Goal: Task Accomplishment & Management: Manage account settings

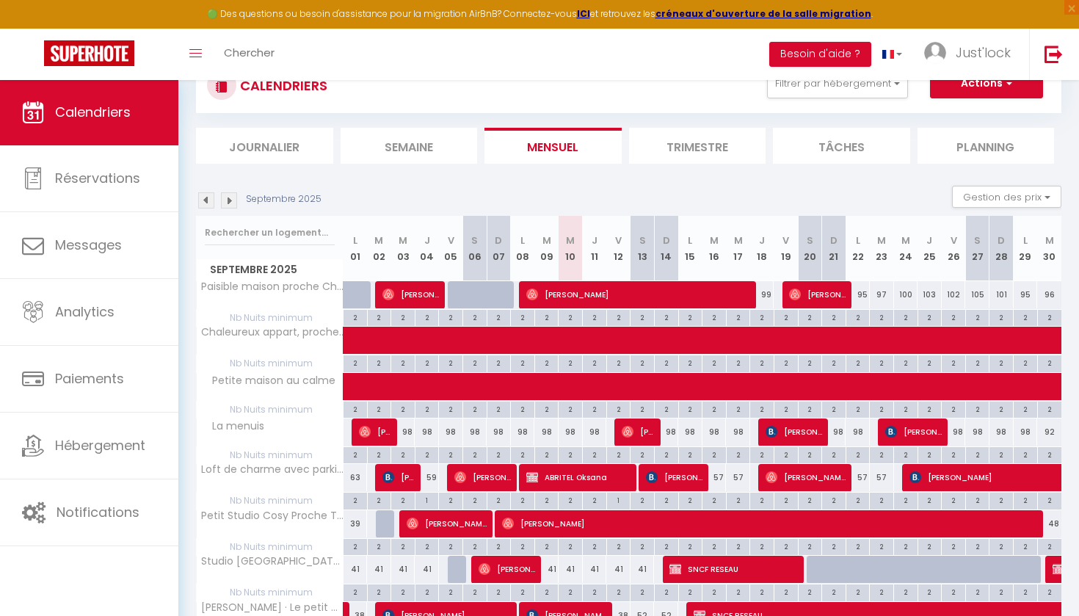
scroll to position [115, 0]
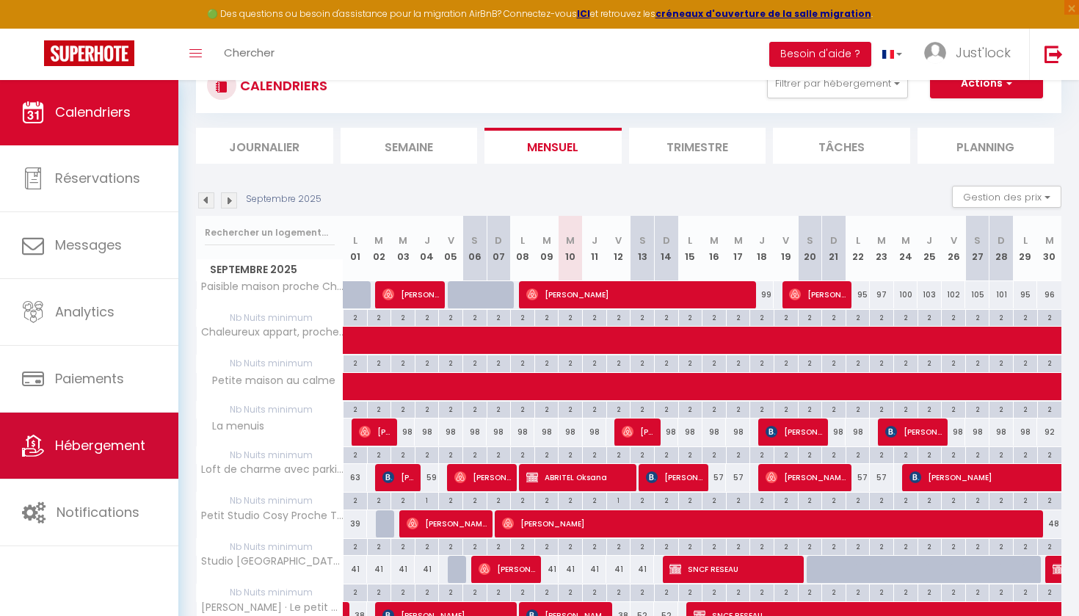
click at [126, 435] on link "Hébergement" at bounding box center [89, 446] width 178 height 66
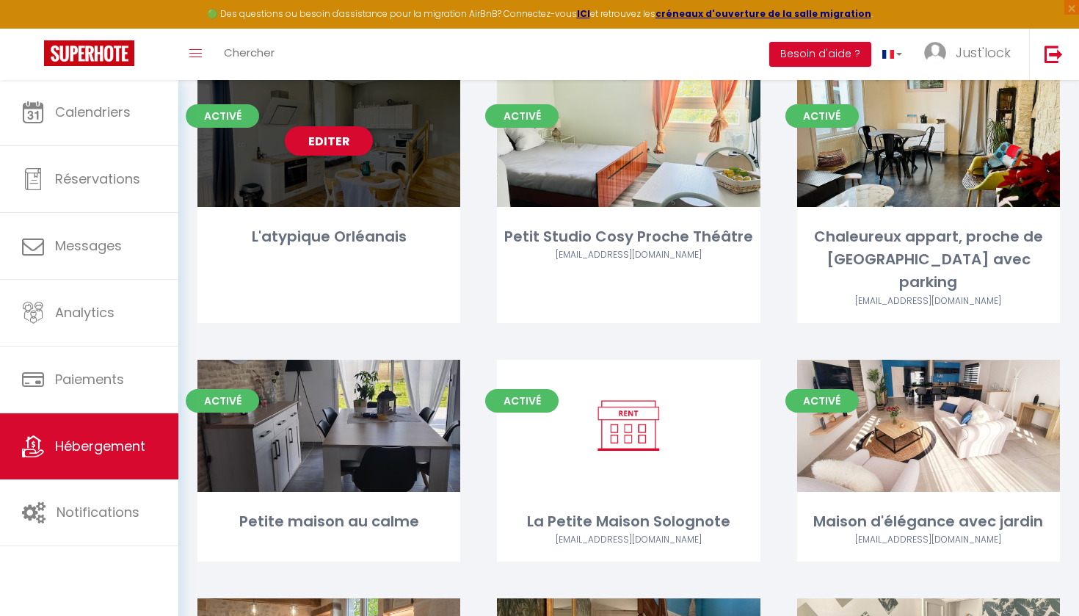
scroll to position [1758, 0]
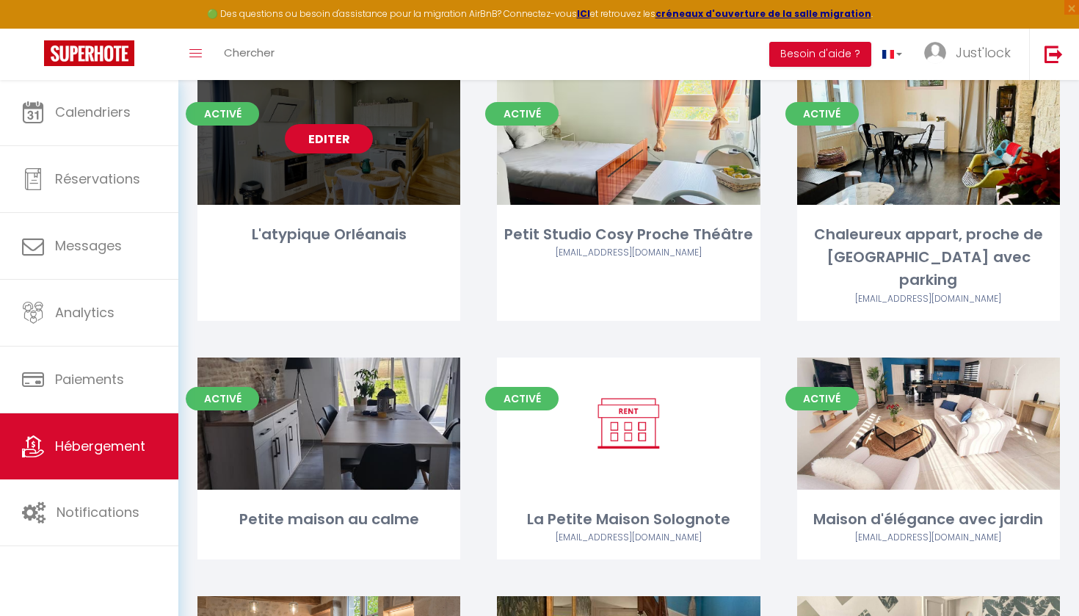
drag, startPoint x: 330, startPoint y: 137, endPoint x: 336, endPoint y: 120, distance: 18.1
click at [330, 137] on div "Editer" at bounding box center [328, 139] width 263 height 132
click at [338, 124] on link "Editer" at bounding box center [329, 138] width 88 height 29
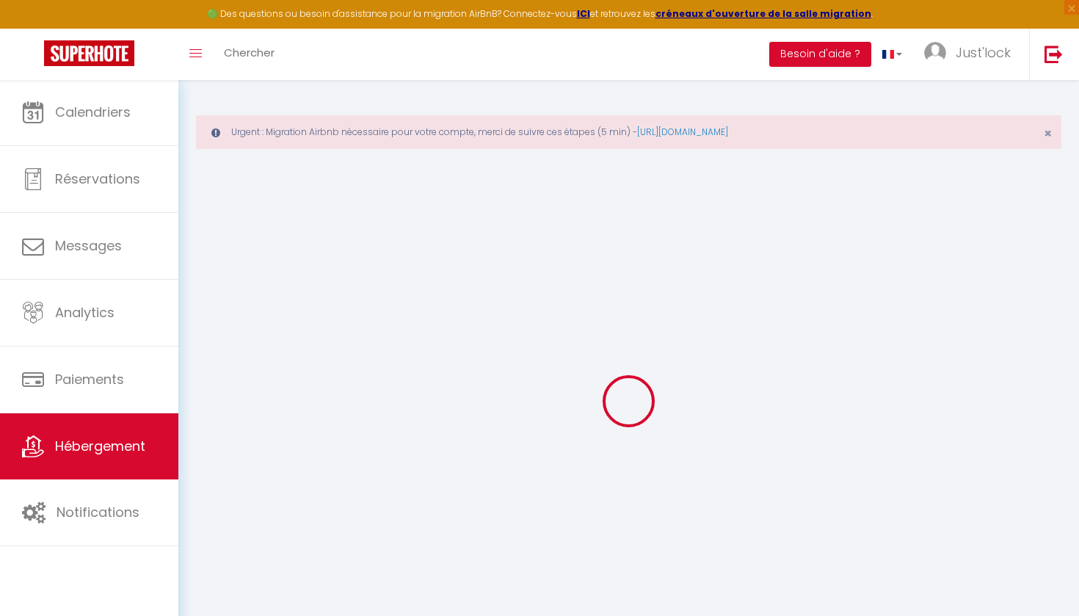
scroll to position [10, 0]
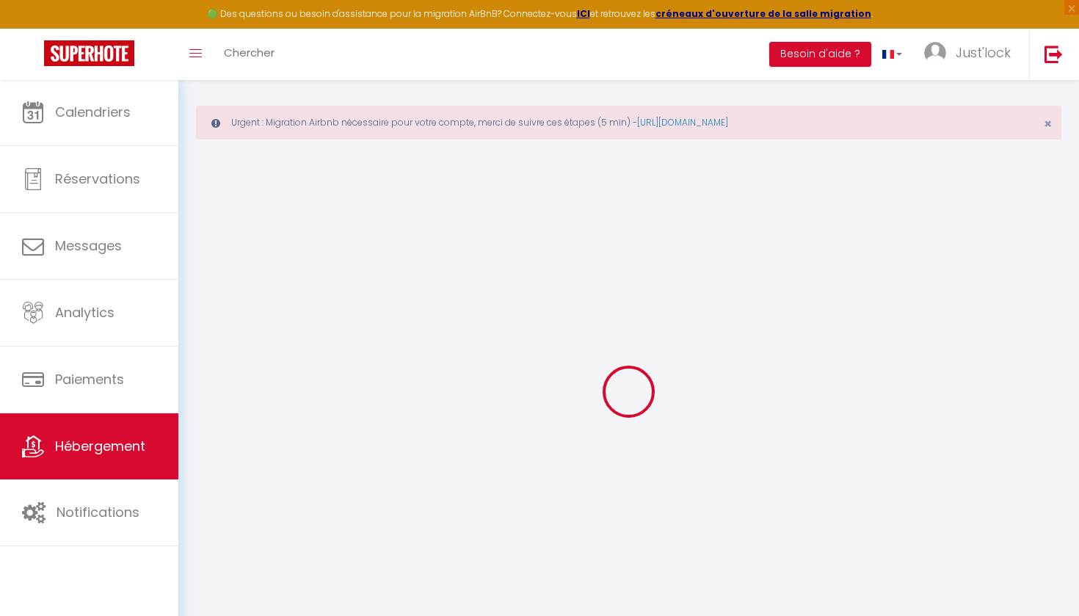
checkbox input "true"
checkbox input "false"
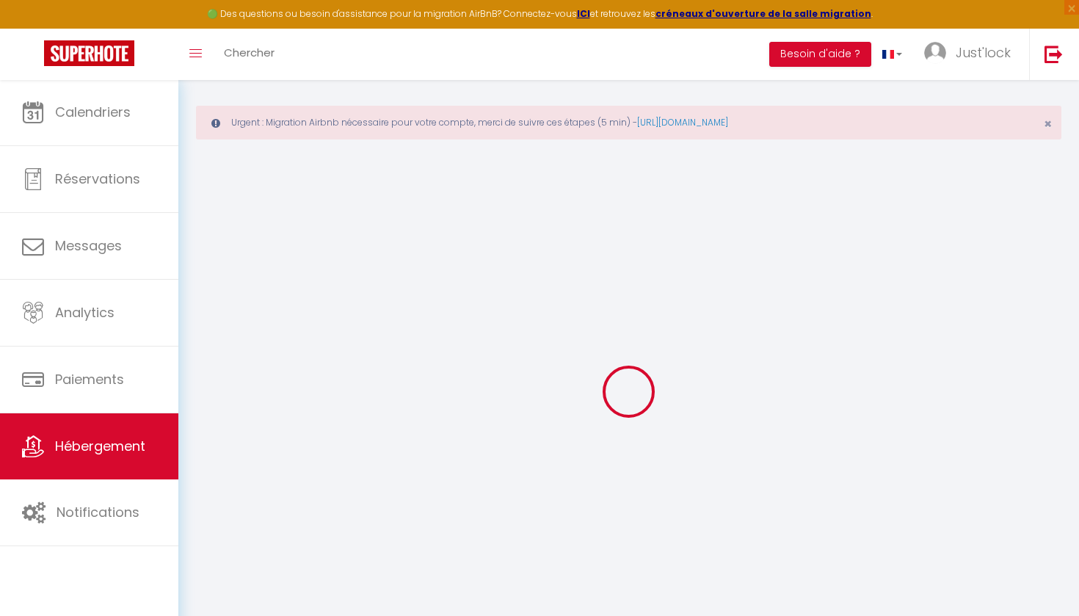
checkbox input "false"
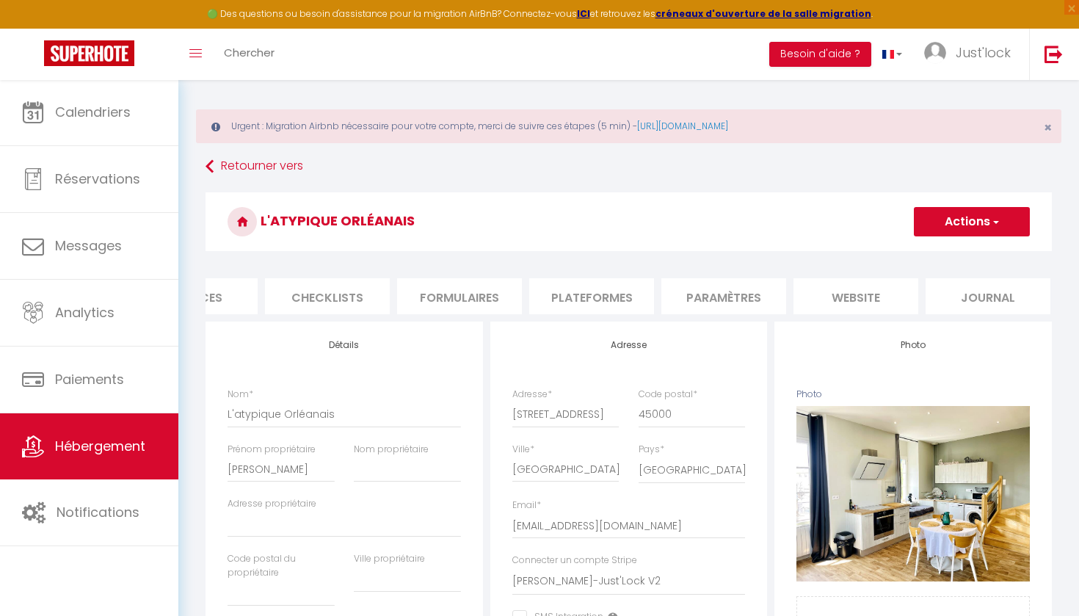
scroll to position [0, 468]
click at [718, 289] on li "Paramètres" at bounding box center [725, 296] width 125 height 36
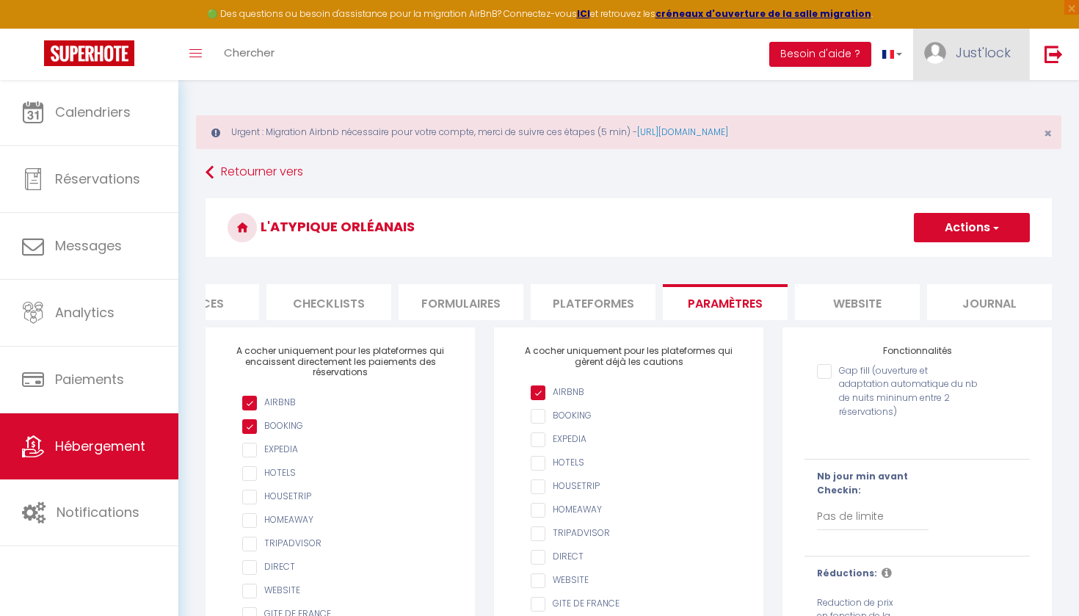
click at [986, 59] on span "Just'lock" at bounding box center [983, 52] width 55 height 18
click at [974, 101] on link "Paramètres" at bounding box center [970, 102] width 109 height 25
select select "fr"
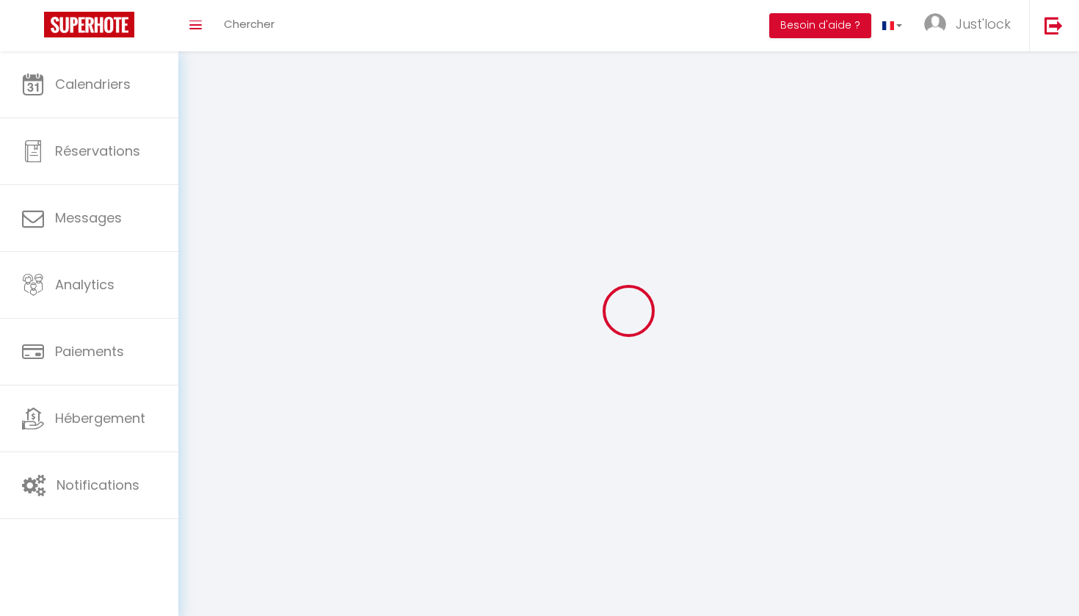
type input "Just'lock"
type input "Conciergerie"
type input "0760743200"
type input "[STREET_ADDRESS]"
type input "45160"
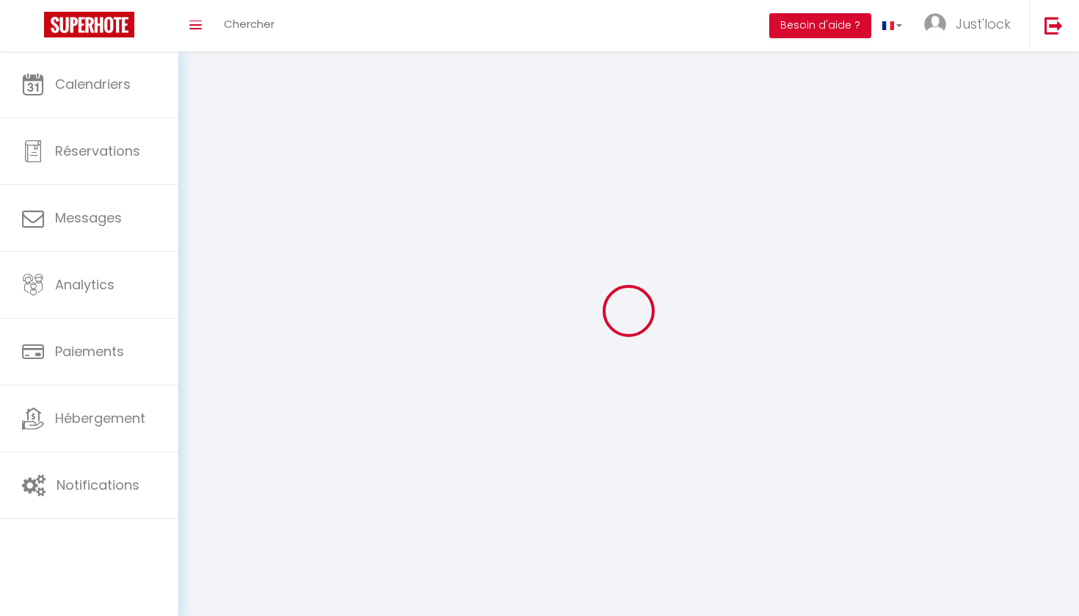
type input "SAINT HILAIRE SAINT MESMIN"
type input "XSQcm0pUgeq8Zjrlw5u1sTdDG"
type input "SPghkob7SNQ9c1LJ8LQntre9y"
type input "[URL][DOMAIN_NAME]"
select select "1"
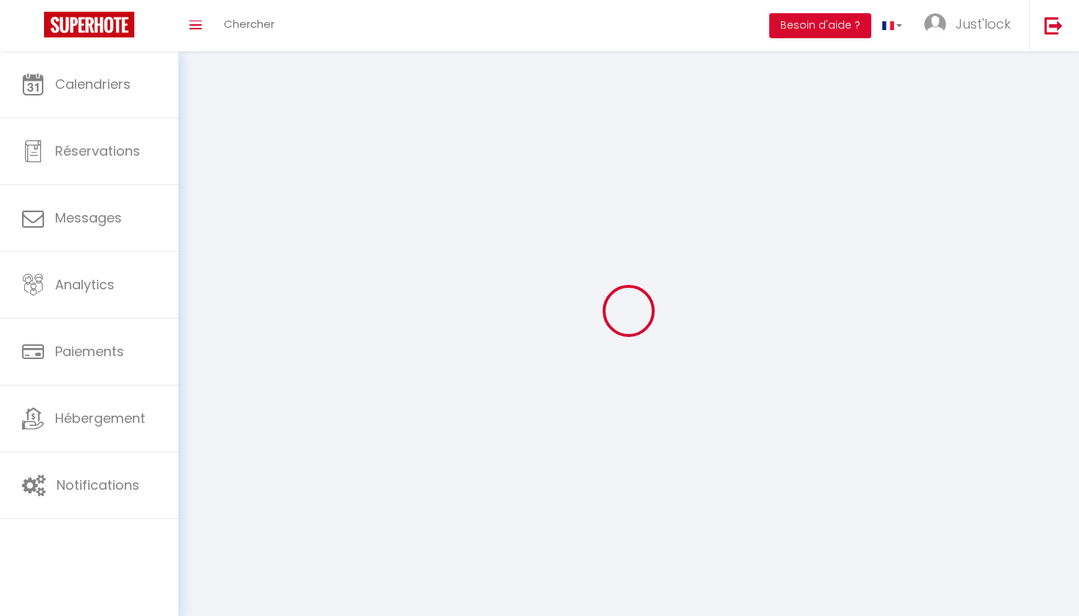
select select "28"
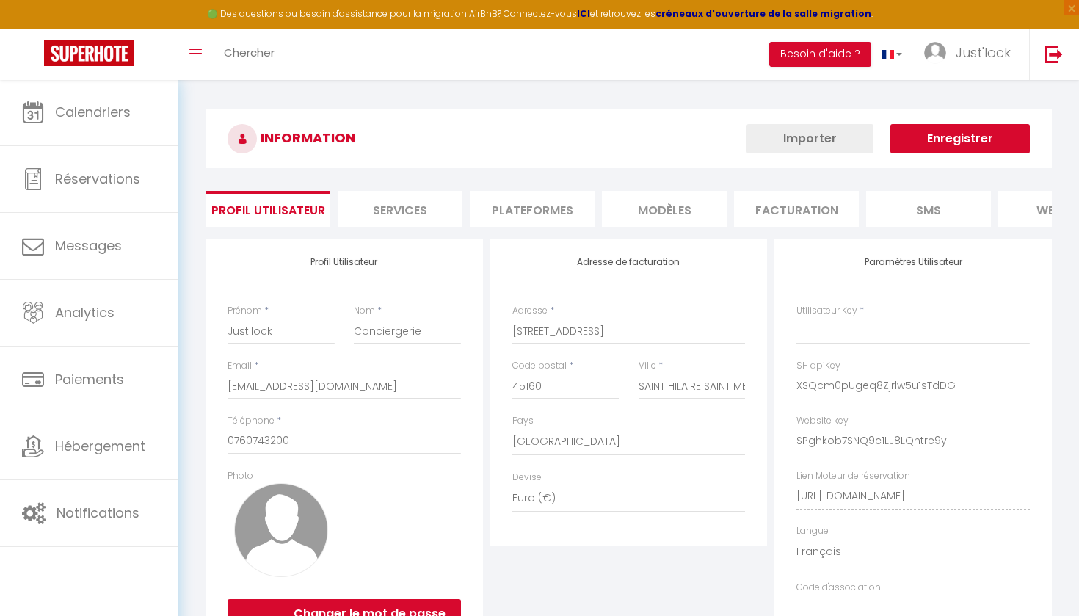
type input "XSQcm0pUgeq8Zjrlw5u1sTdDG"
type input "SPghkob7SNQ9c1LJ8LQntre9y"
type input "[URL][DOMAIN_NAME]"
select select "fr"
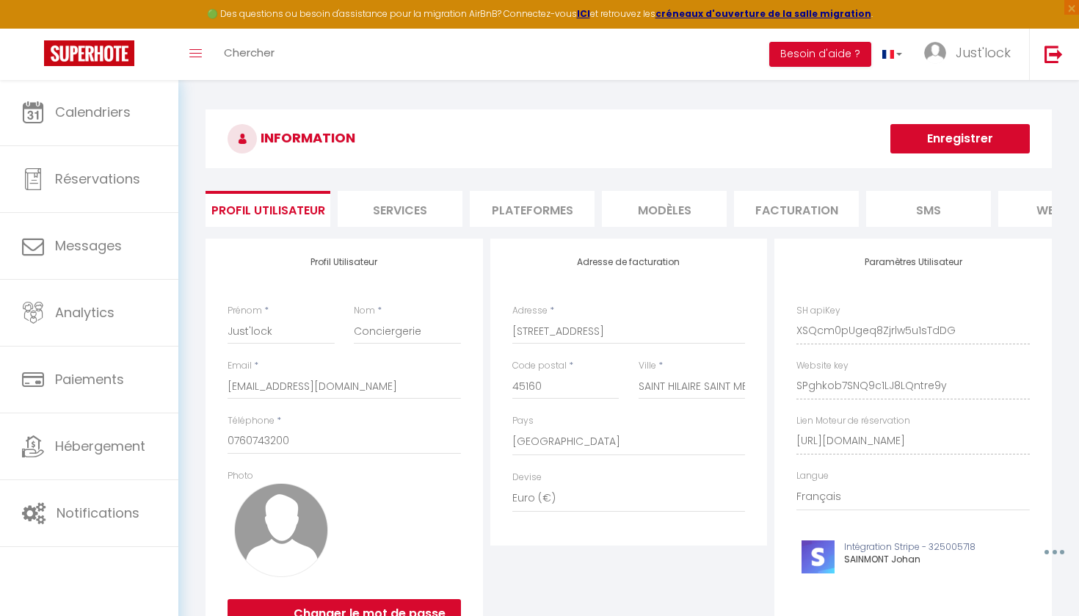
click at [573, 223] on li "Plateformes" at bounding box center [532, 209] width 125 height 36
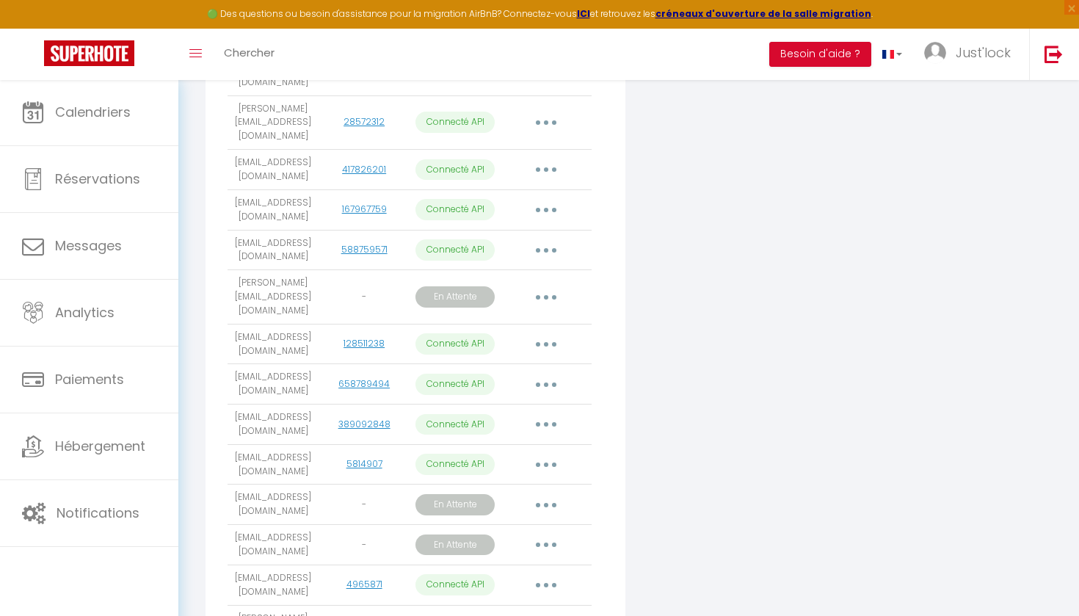
scroll to position [1135, 0]
click at [551, 496] on button "button" at bounding box center [546, 507] width 41 height 23
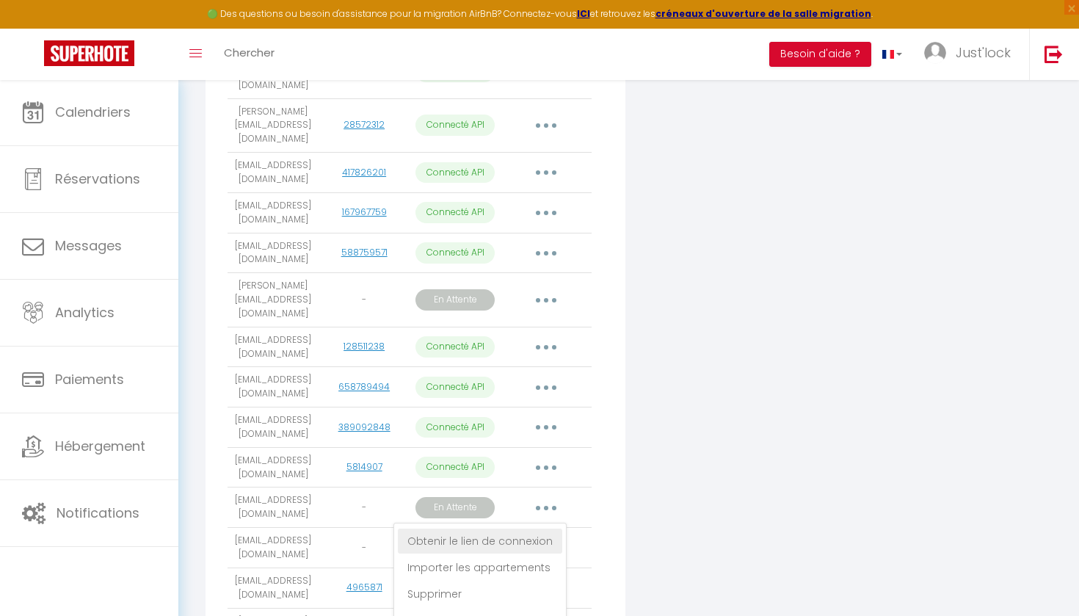
click at [523, 529] on link "Obtenir le lien de connexion" at bounding box center [480, 541] width 164 height 25
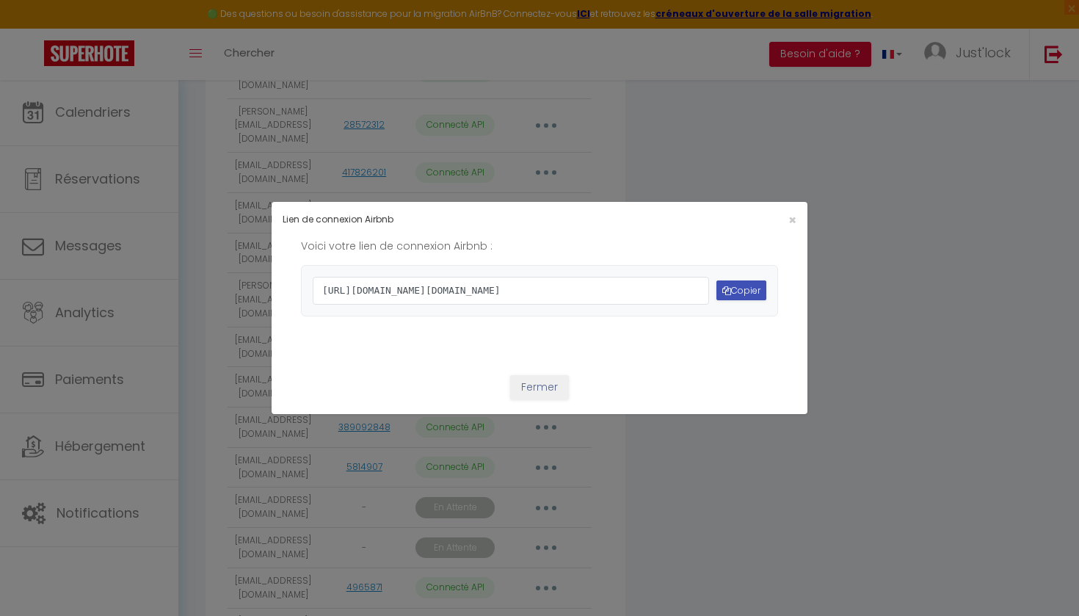
click at [746, 285] on button "Copier" at bounding box center [741, 290] width 50 height 20
drag, startPoint x: 486, startPoint y: 335, endPoint x: 306, endPoint y: 244, distance: 201.6
click at [306, 265] on div "[URL][DOMAIN_NAME][DOMAIN_NAME] Copier" at bounding box center [539, 290] width 477 height 51
copy span "[URL][DOMAIN_NAME][DOMAIN_NAME]"
click at [791, 211] on span "×" at bounding box center [792, 220] width 8 height 18
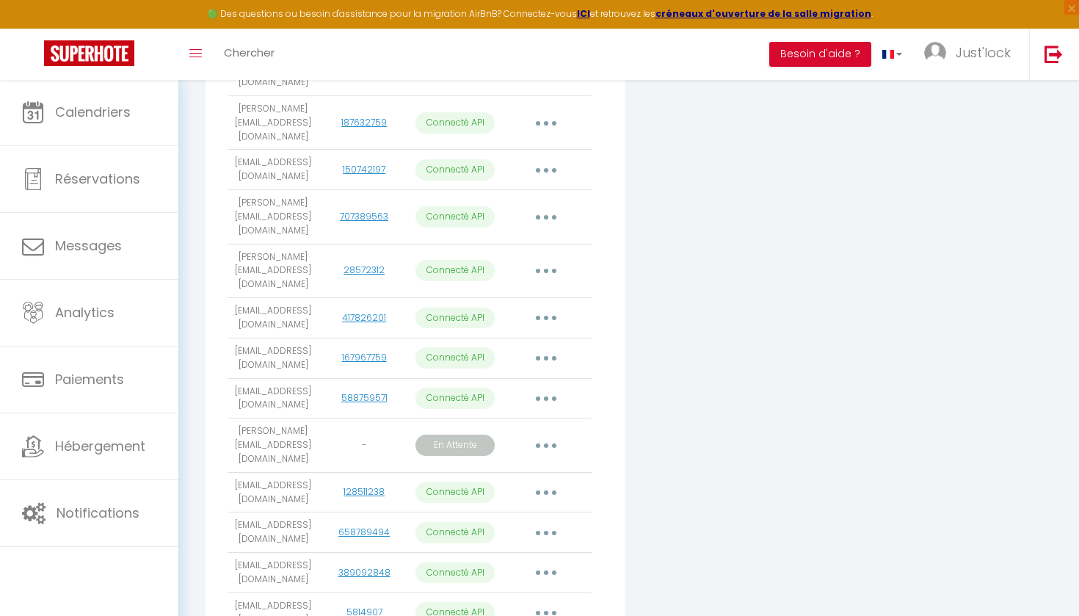
scroll to position [987, 0]
click at [542, 437] on button "button" at bounding box center [546, 448] width 41 height 23
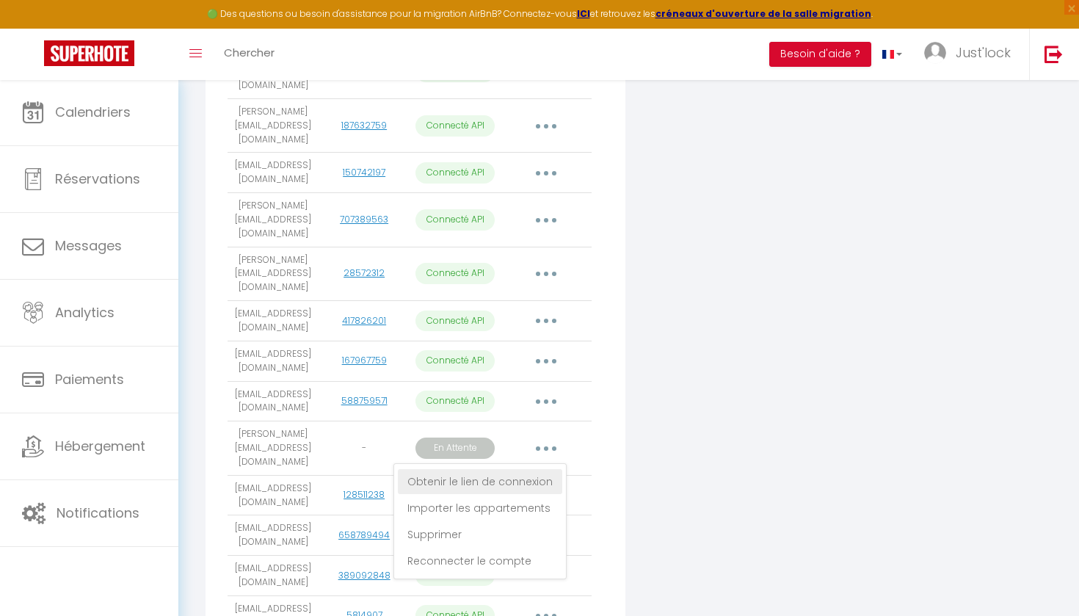
click at [490, 469] on link "Obtenir le lien de connexion" at bounding box center [480, 481] width 164 height 25
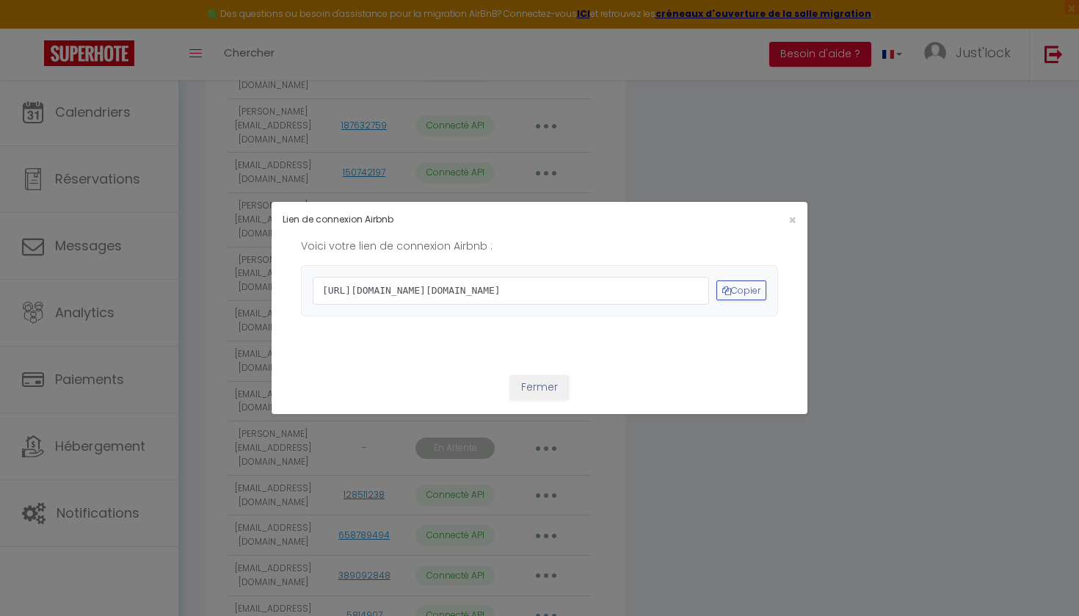
drag, startPoint x: 429, startPoint y: 327, endPoint x: 454, endPoint y: 327, distance: 25.0
click at [429, 305] on span "[URL][DOMAIN_NAME][DOMAIN_NAME]" at bounding box center [511, 291] width 396 height 28
drag, startPoint x: 458, startPoint y: 327, endPoint x: 316, endPoint y: 252, distance: 161.2
click at [316, 277] on span "[URL][DOMAIN_NAME][DOMAIN_NAME]" at bounding box center [511, 291] width 396 height 28
copy span "[URL][DOMAIN_NAME][DOMAIN_NAME]"
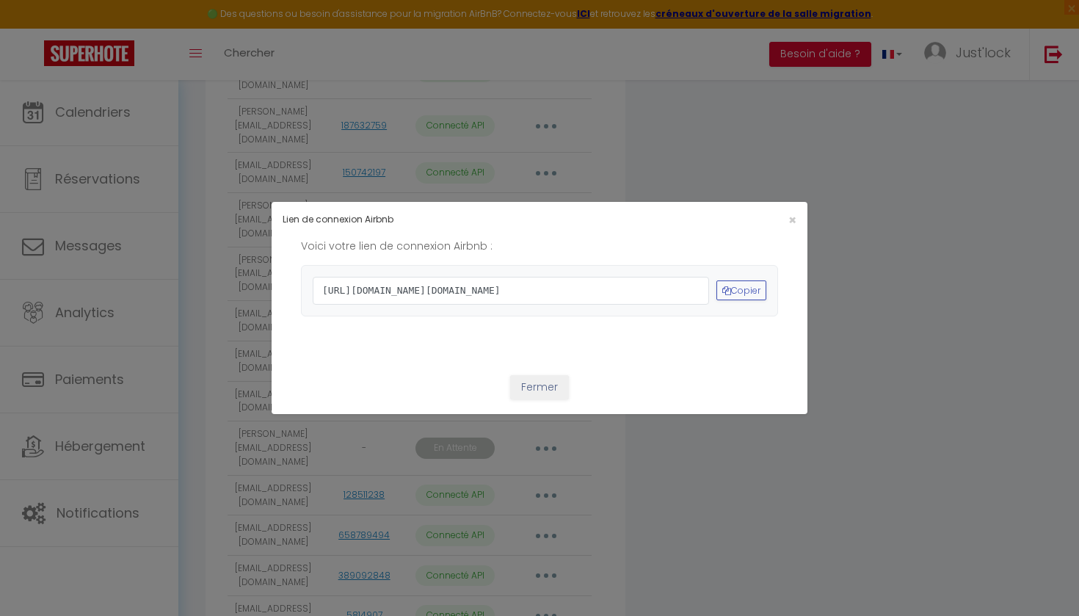
click at [794, 211] on span "×" at bounding box center [792, 220] width 8 height 18
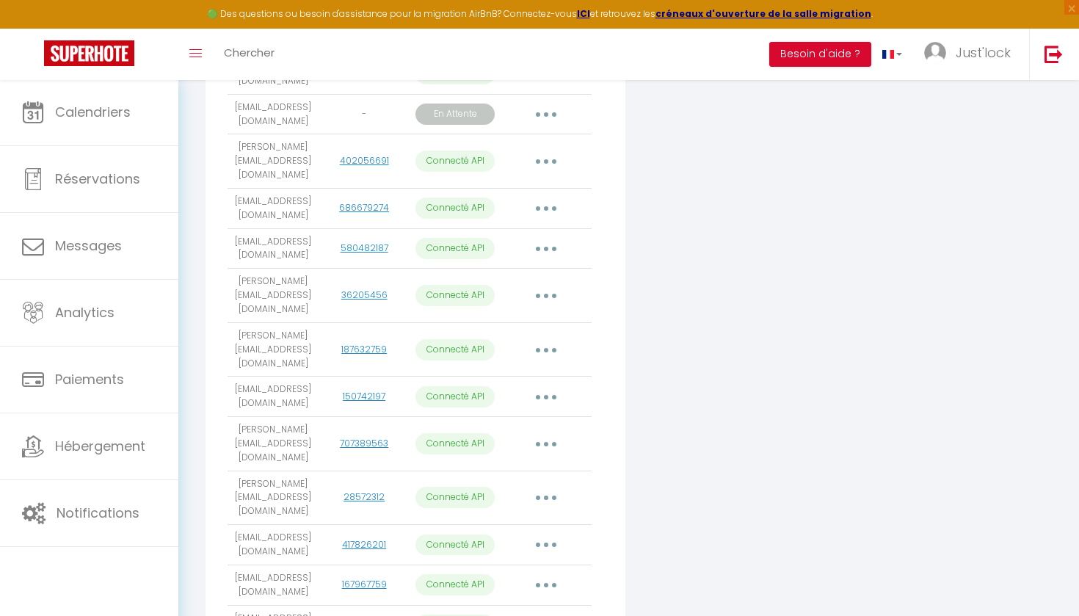
scroll to position [747, 0]
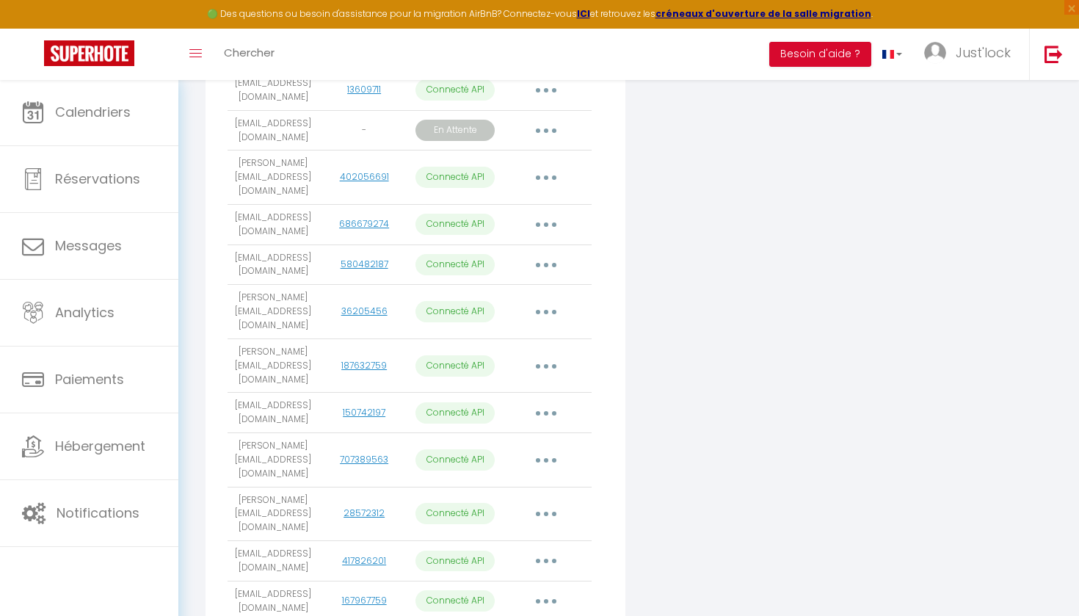
click at [548, 364] on icon "button" at bounding box center [546, 366] width 4 height 4
click at [522, 440] on link "Reconnecter le compte" at bounding box center [481, 452] width 162 height 25
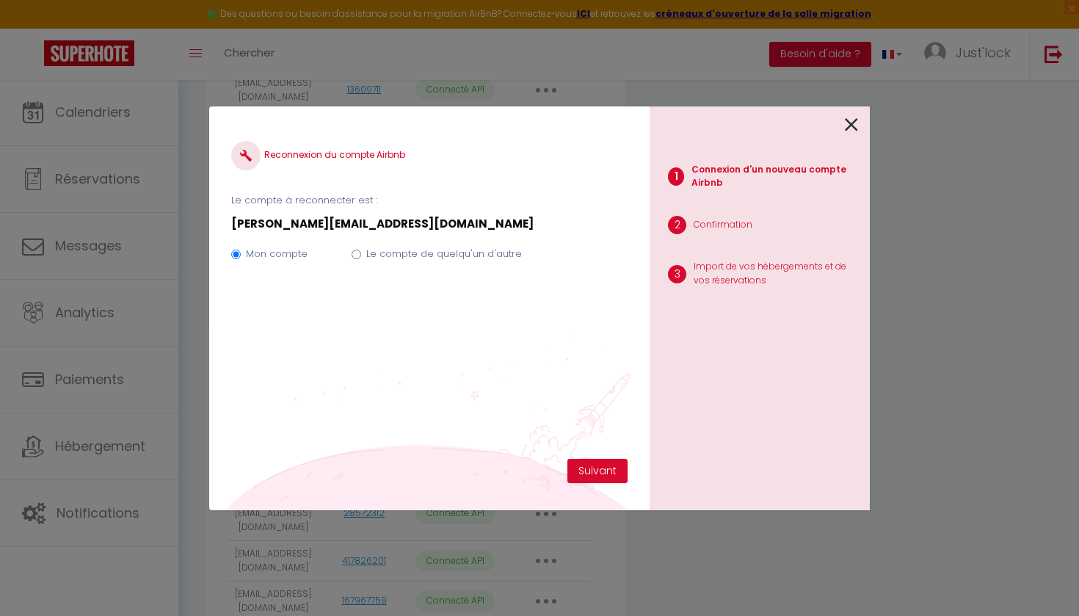
click at [470, 252] on label "Le compte de quelqu'un d'autre" at bounding box center [444, 254] width 156 height 15
click at [361, 252] on input "Le compte de quelqu'un d'autre" at bounding box center [357, 255] width 10 height 10
radio input "true"
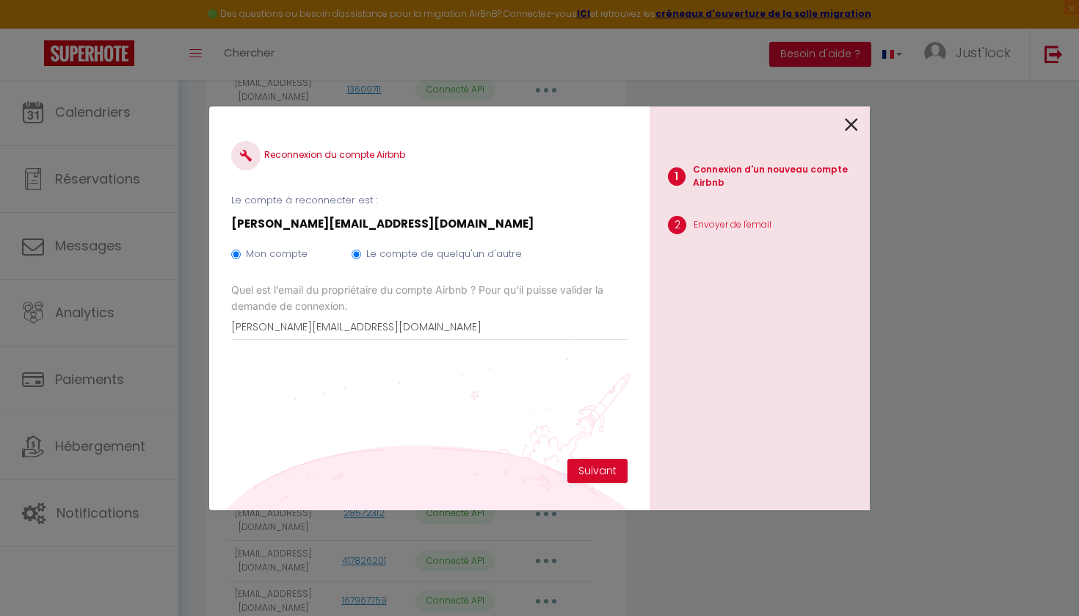
radio input "false"
click at [626, 460] on button "Suivant" at bounding box center [597, 471] width 60 height 25
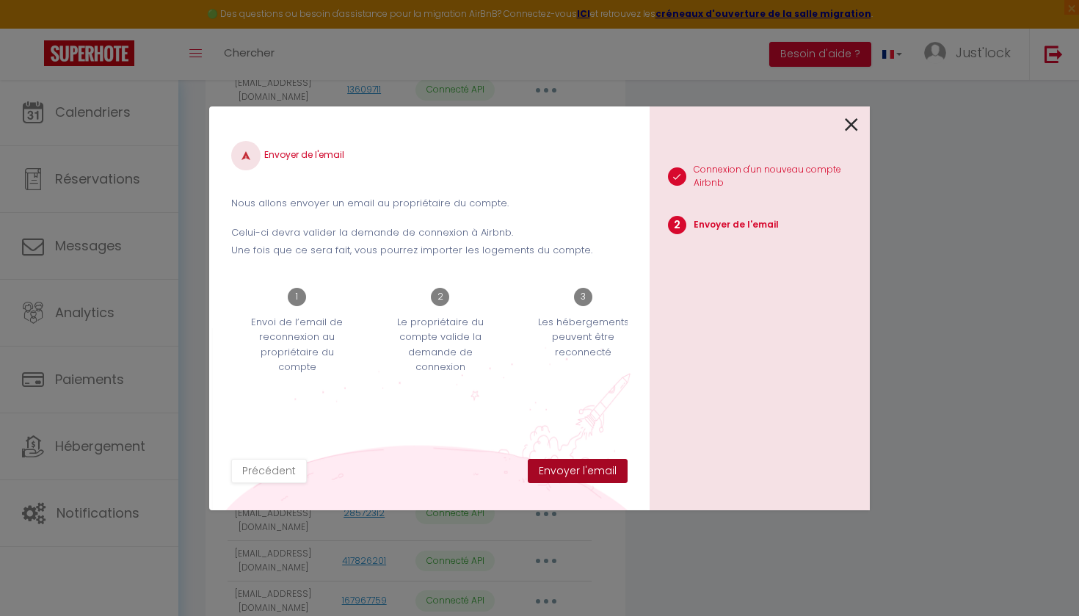
click at [621, 474] on button "Envoyer l'email" at bounding box center [578, 471] width 100 height 25
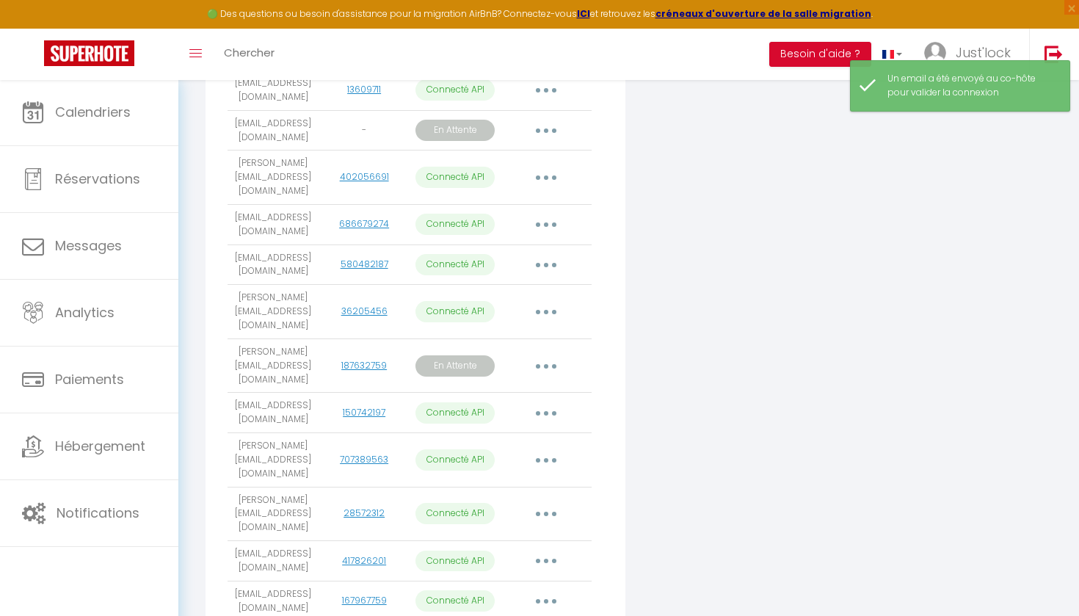
click at [551, 354] on button "button" at bounding box center [546, 365] width 41 height 23
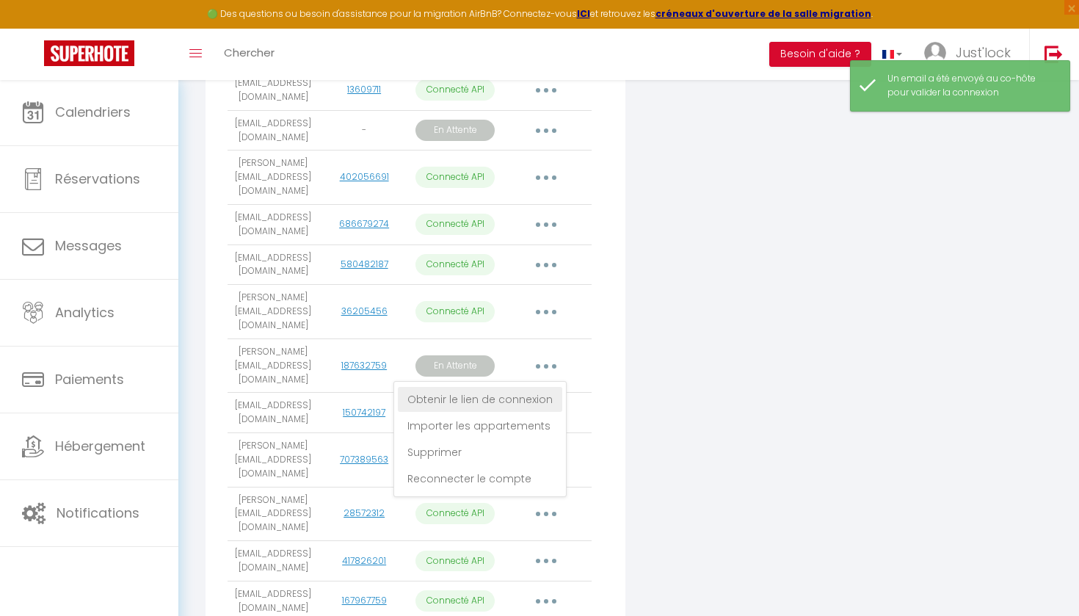
click at [528, 387] on link "Obtenir le lien de connexion" at bounding box center [480, 399] width 164 height 25
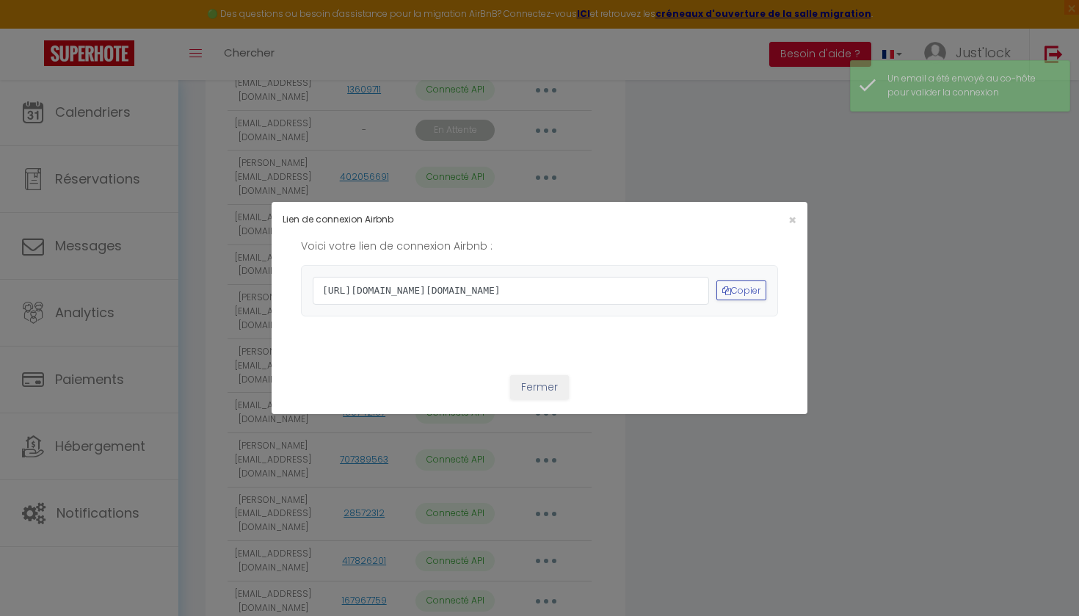
drag, startPoint x: 443, startPoint y: 330, endPoint x: 317, endPoint y: 257, distance: 146.1
click at [317, 277] on span "[URL][DOMAIN_NAME][DOMAIN_NAME]" at bounding box center [511, 291] width 396 height 28
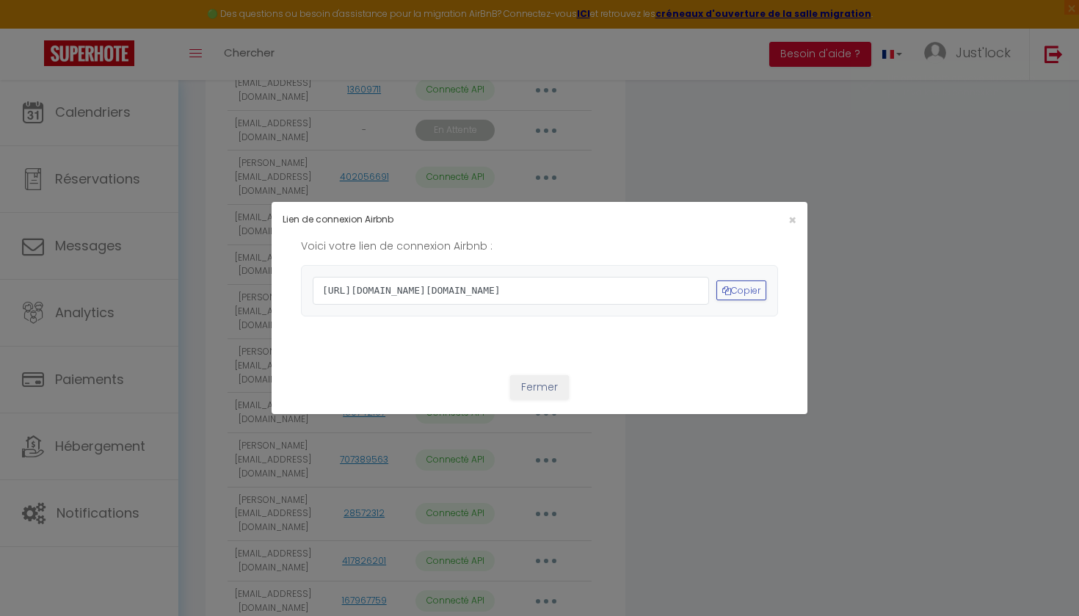
copy span "[URL][DOMAIN_NAME][DOMAIN_NAME]"
click at [791, 211] on span "×" at bounding box center [792, 220] width 8 height 18
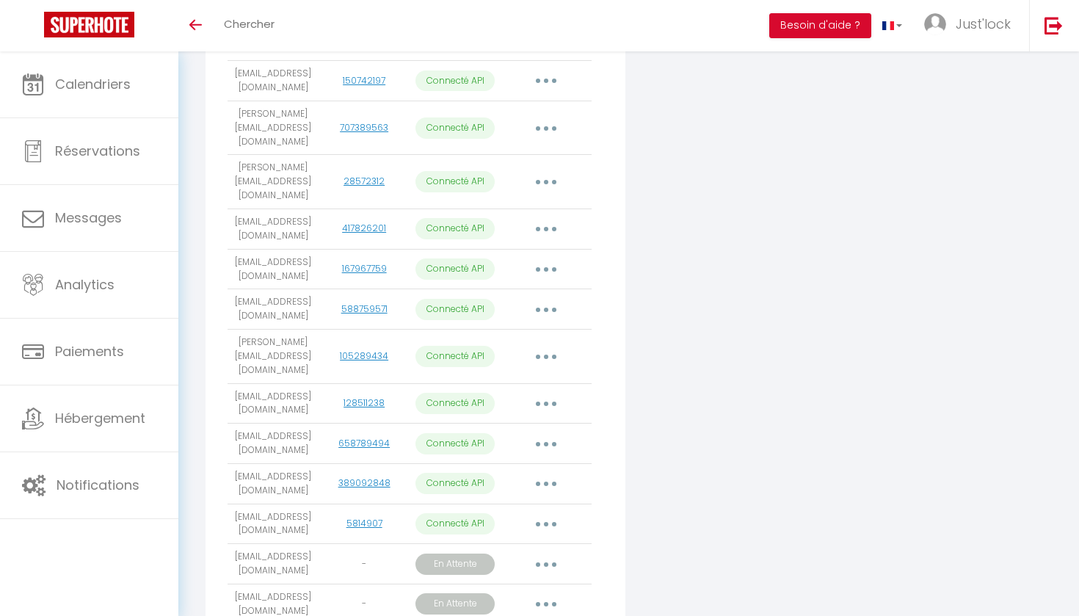
scroll to position [1066, 0]
drag, startPoint x: 532, startPoint y: 226, endPoint x: 551, endPoint y: 222, distance: 19.4
click at [536, 344] on button "button" at bounding box center [546, 355] width 41 height 23
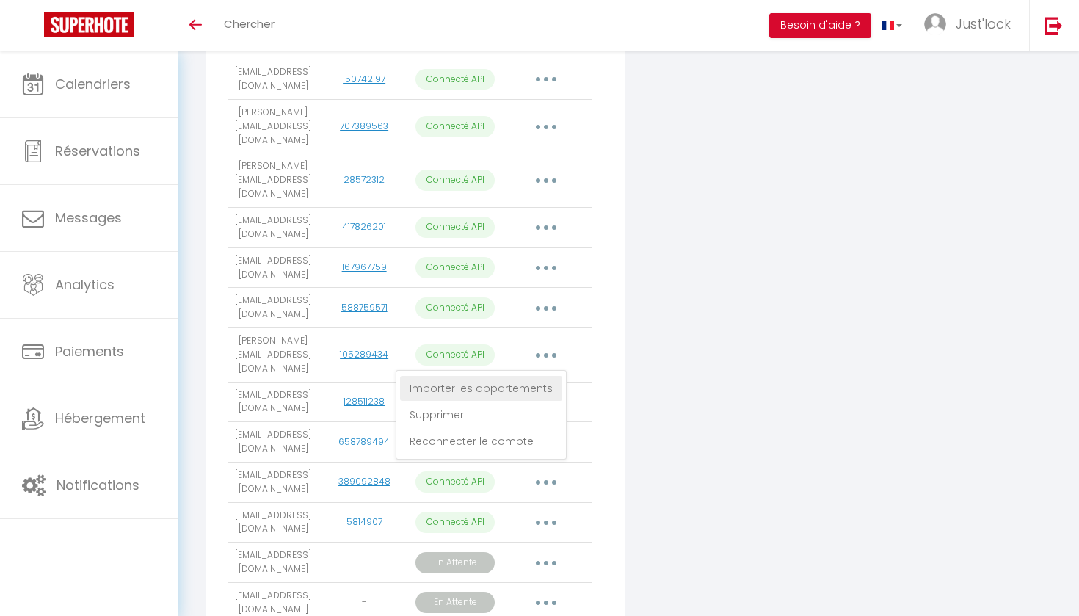
click at [521, 376] on link "Importer les appartements" at bounding box center [481, 388] width 162 height 25
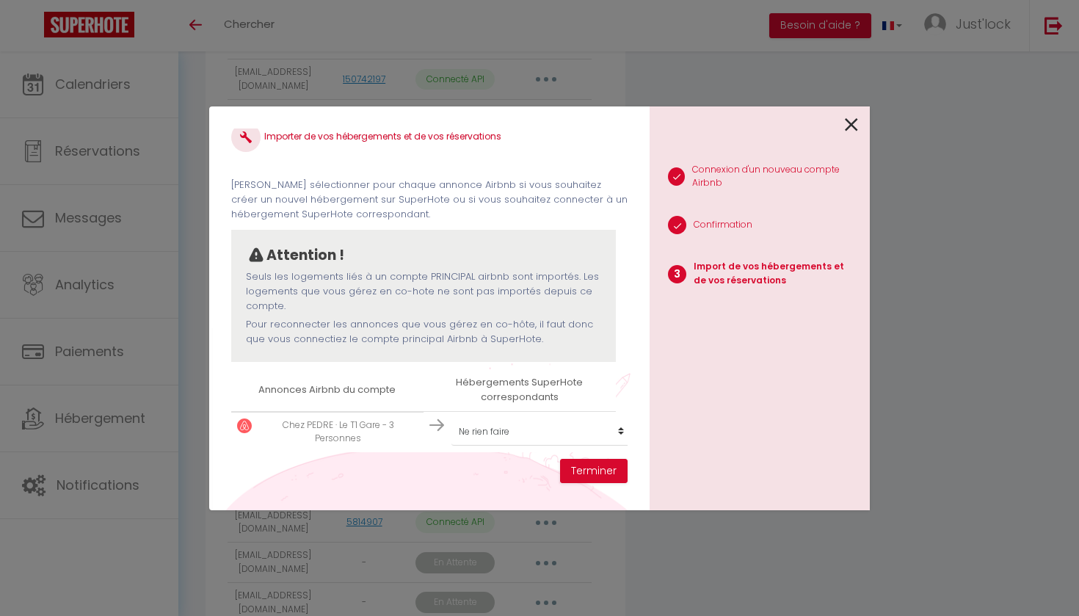
scroll to position [18, 0]
select select "57411"
click at [593, 465] on button "Terminer" at bounding box center [594, 471] width 68 height 25
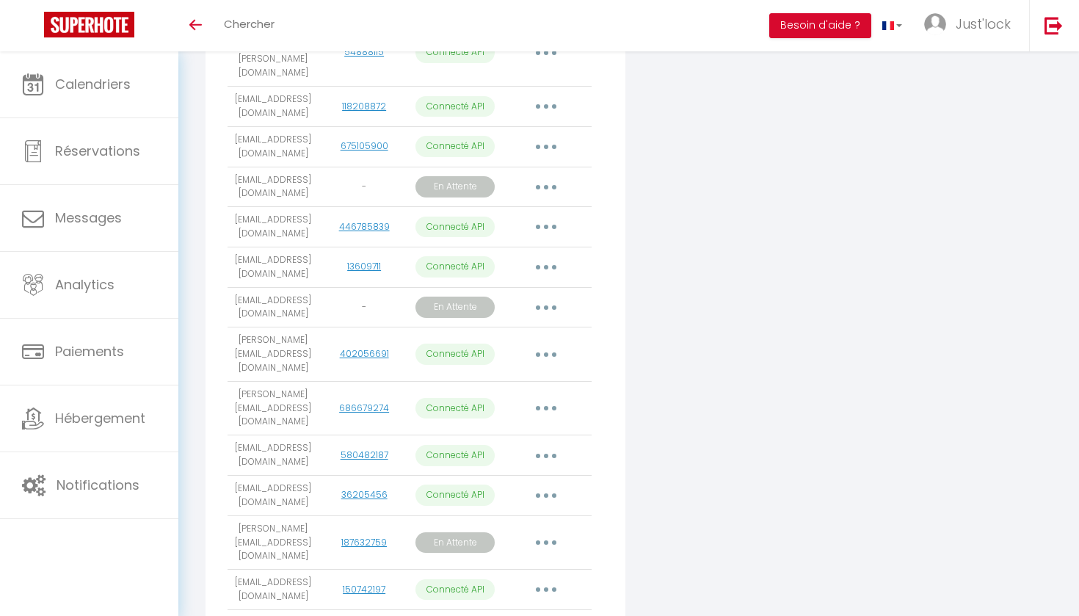
scroll to position [545, 0]
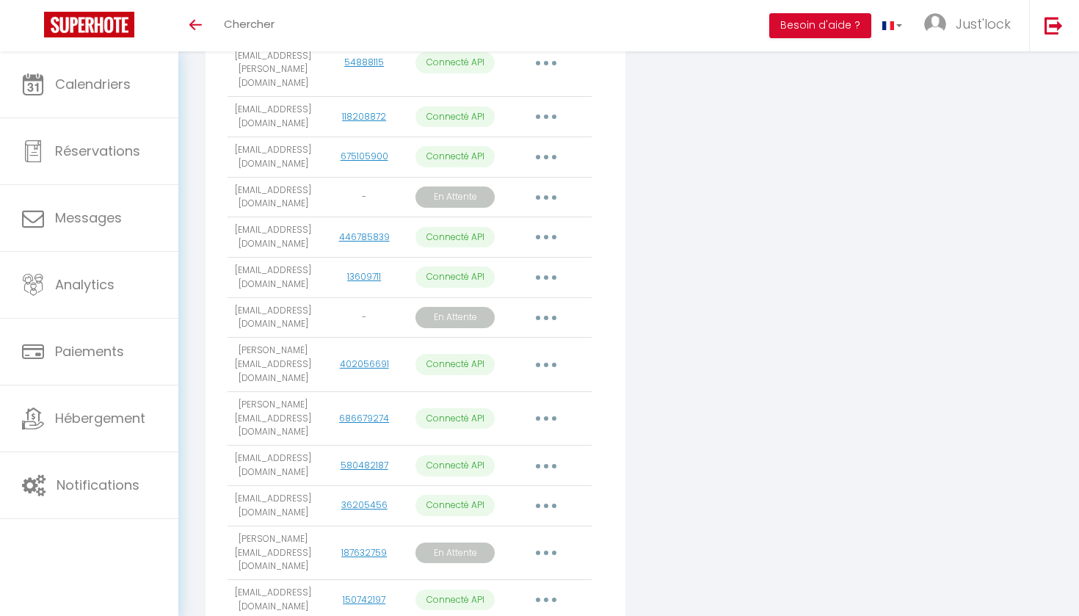
click at [549, 306] on button "button" at bounding box center [546, 317] width 41 height 23
click at [530, 338] on link "Obtenir le lien de connexion" at bounding box center [480, 350] width 164 height 25
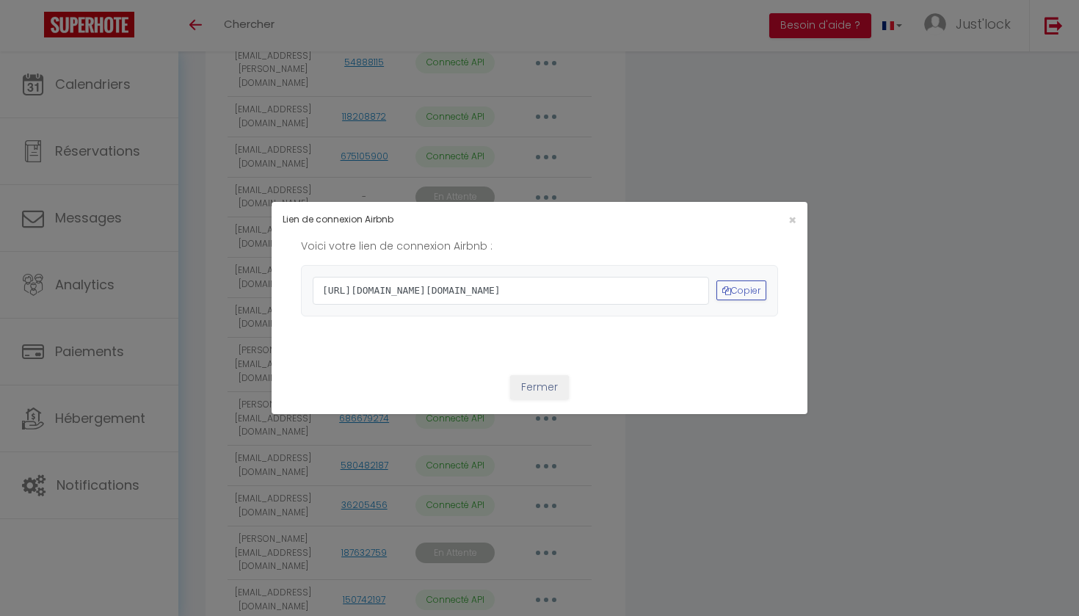
drag, startPoint x: 489, startPoint y: 333, endPoint x: 301, endPoint y: 252, distance: 204.8
click at [301, 265] on div "https://www.airbnb.com/oauth2/auth?client_id=41cohh4wmz0c6jjcf4i2t6tti&redirect…" at bounding box center [539, 290] width 477 height 51
copy span "https://www.airbnb.com/oauth2/auth?client_id=41cohh4wmz0c6jjcf4i2t6tti&redirect…"
click at [798, 213] on div "×" at bounding box center [717, 220] width 178 height 14
click at [795, 211] on span "×" at bounding box center [792, 220] width 8 height 18
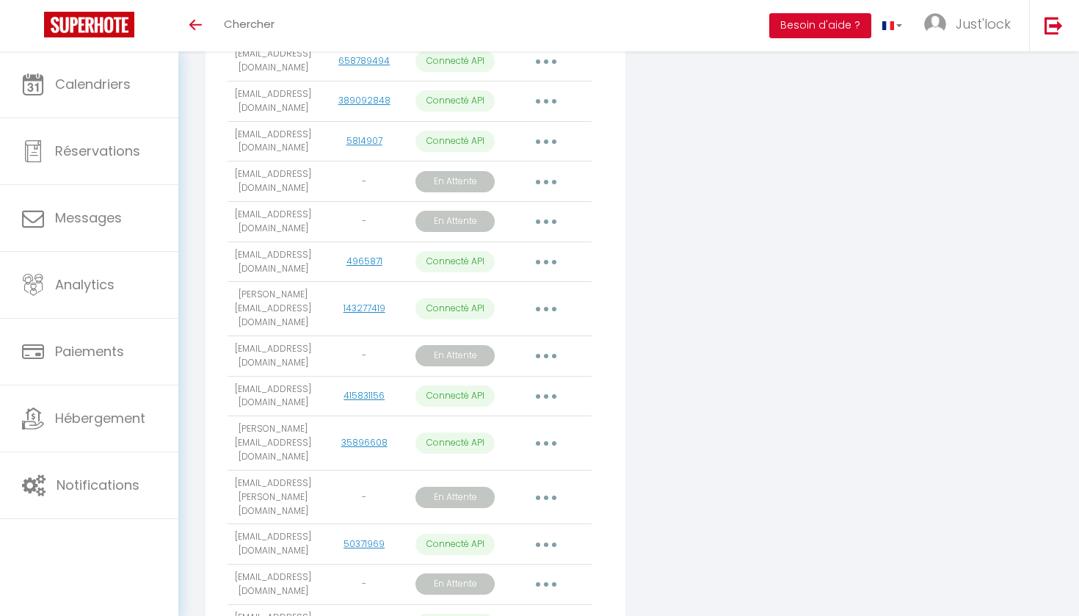
scroll to position [1446, 0]
click at [561, 573] on button "button" at bounding box center [546, 584] width 41 height 23
click at [533, 606] on link "Obtenir le lien de connexion" at bounding box center [480, 618] width 164 height 25
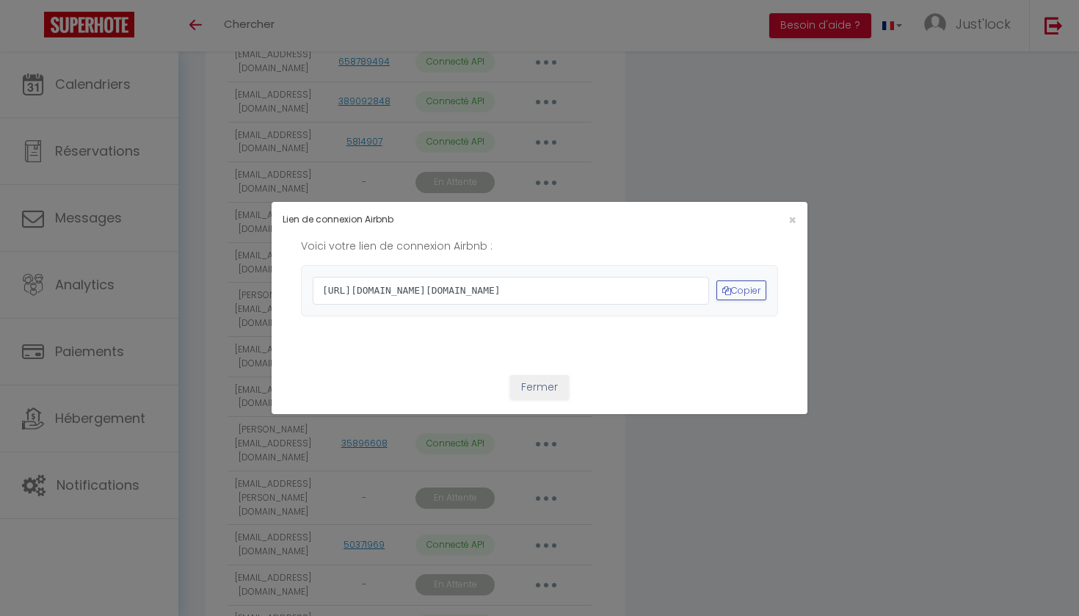
drag, startPoint x: 465, startPoint y: 330, endPoint x: 263, endPoint y: 249, distance: 218.1
click at [263, 249] on div "Lien de connexion Airbnb × Voici votre lien de connexion Airbnb : https://www.a…" at bounding box center [539, 308] width 1079 height 616
copy span "https://www.airbnb.com/oauth2/auth?client_id=41cohh4wmz0c6jjcf4i2t6tti&redirect…"
click at [796, 211] on span "×" at bounding box center [792, 220] width 8 height 18
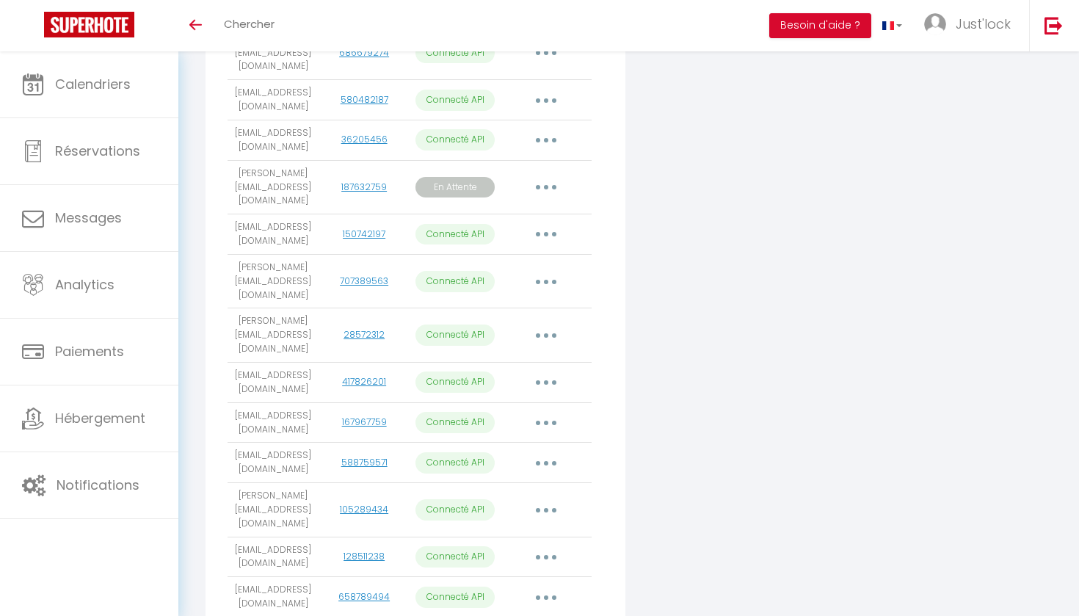
scroll to position [911, 1]
click at [552, 371] on button "button" at bounding box center [546, 382] width 41 height 23
click at [548, 404] on link "Importer les appartements" at bounding box center [481, 416] width 162 height 25
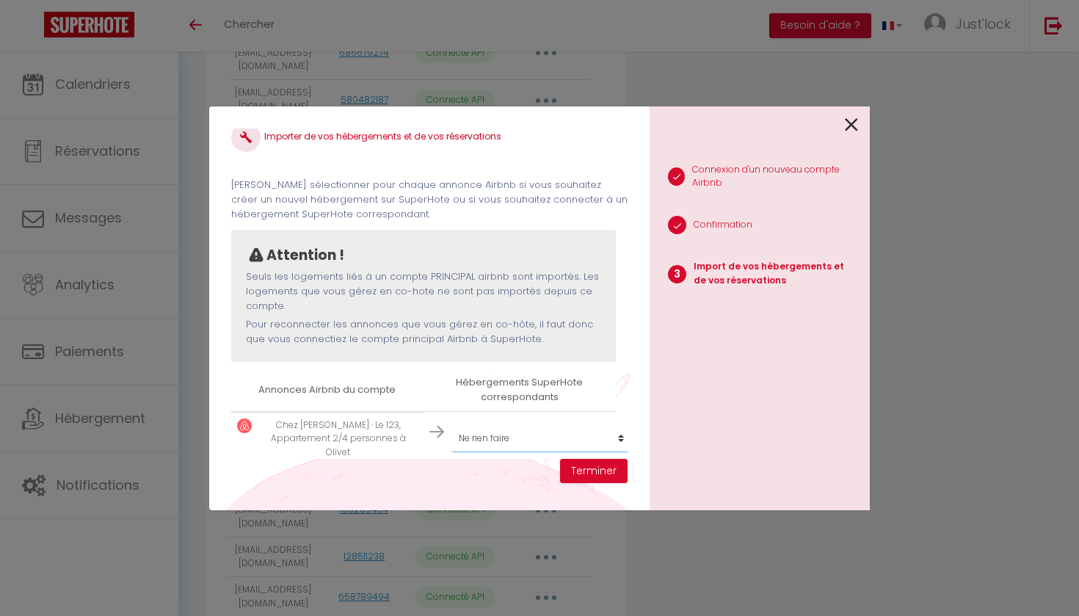
select select "71806"
click at [588, 468] on button "Terminer" at bounding box center [594, 471] width 68 height 25
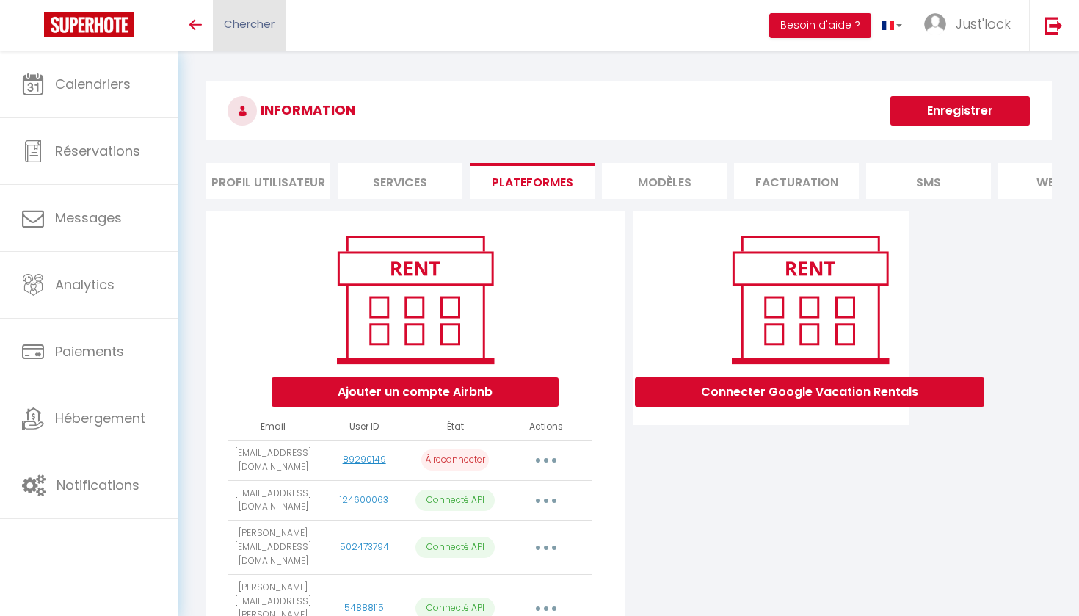
scroll to position [0, 0]
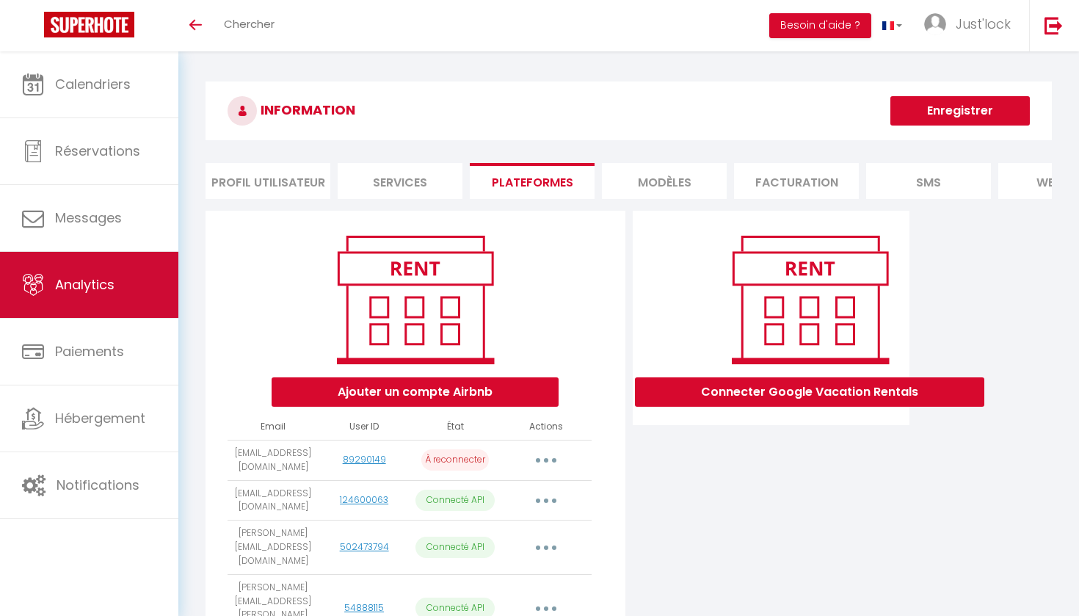
click at [128, 298] on link "Analytics" at bounding box center [89, 285] width 178 height 66
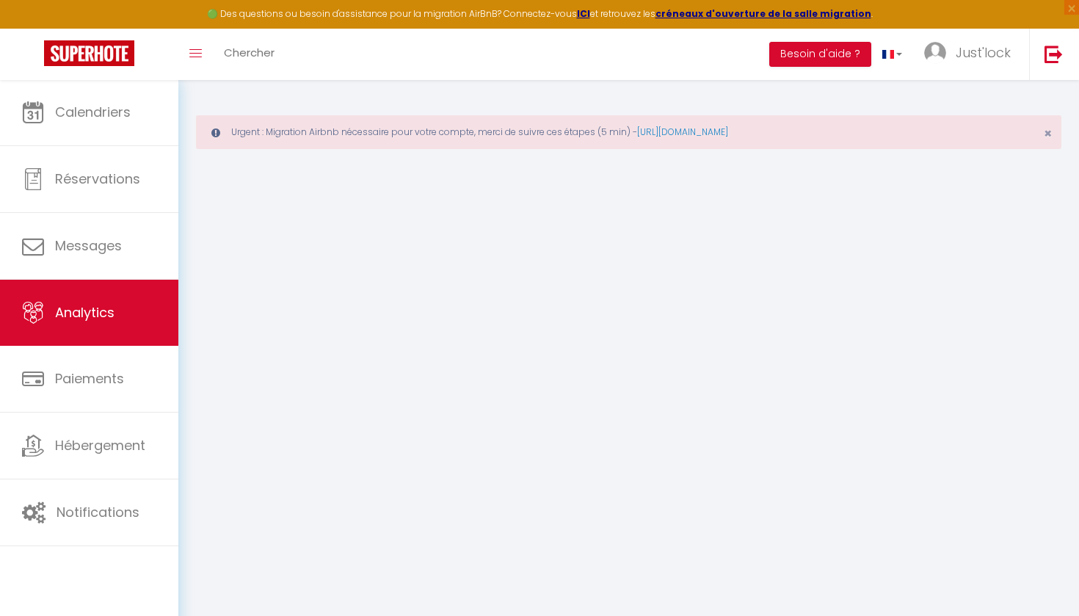
select select "2025"
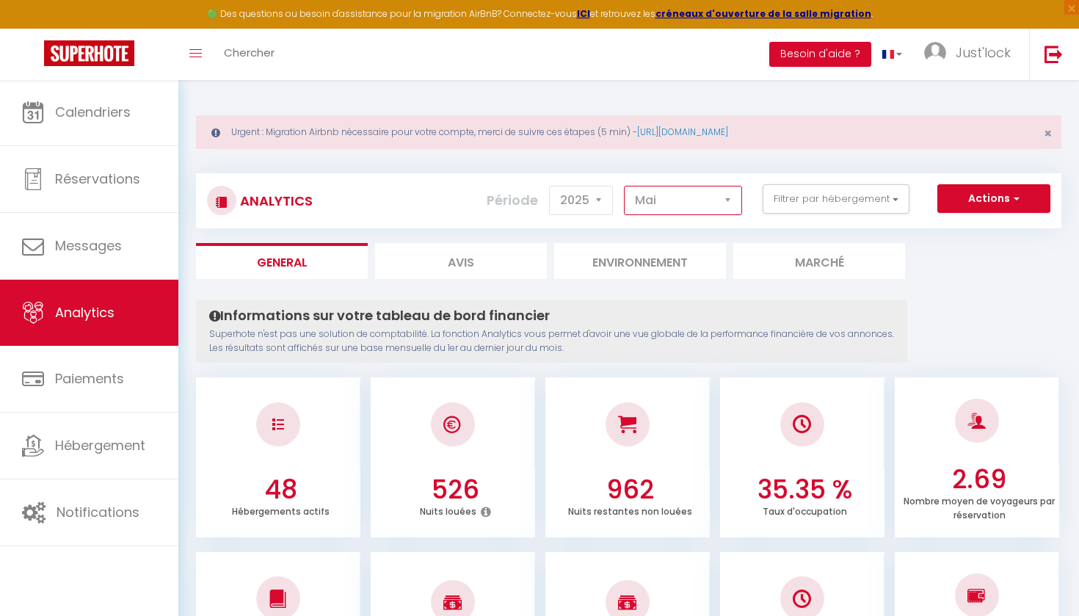
select select "8"
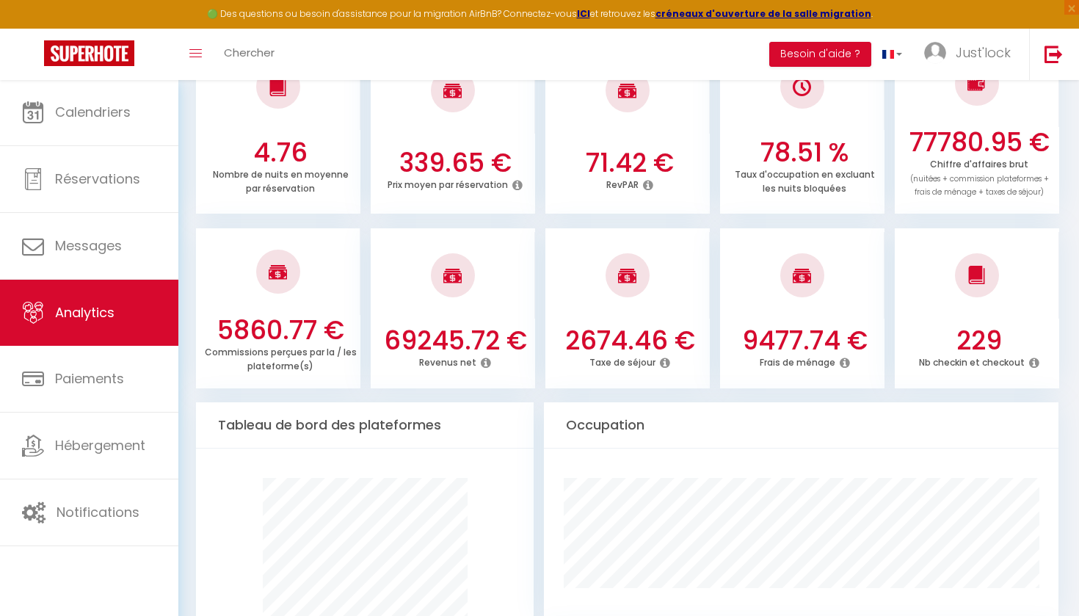
scroll to position [504, 0]
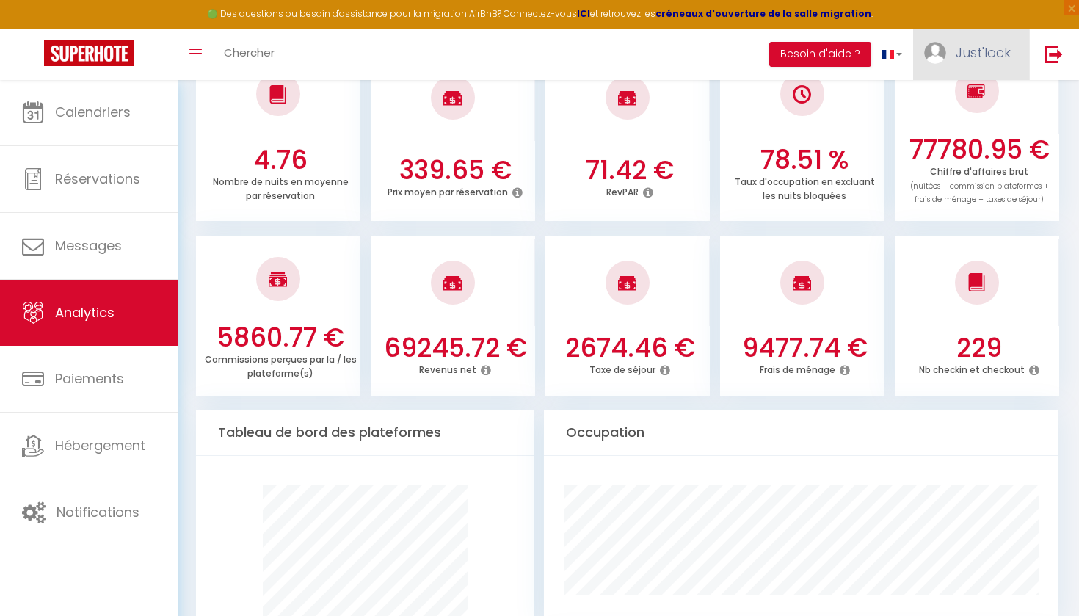
drag, startPoint x: 1007, startPoint y: 48, endPoint x: 1016, endPoint y: 54, distance: 10.6
click at [1007, 49] on span "Just'lock" at bounding box center [983, 52] width 55 height 18
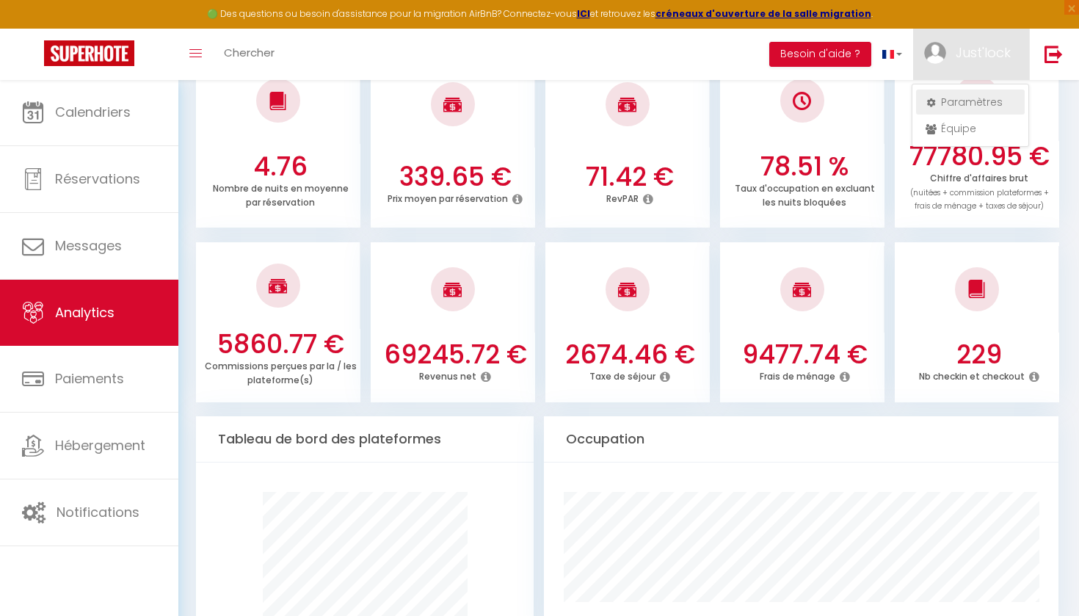
click at [990, 111] on link "Paramètres" at bounding box center [970, 102] width 109 height 25
select select "fr"
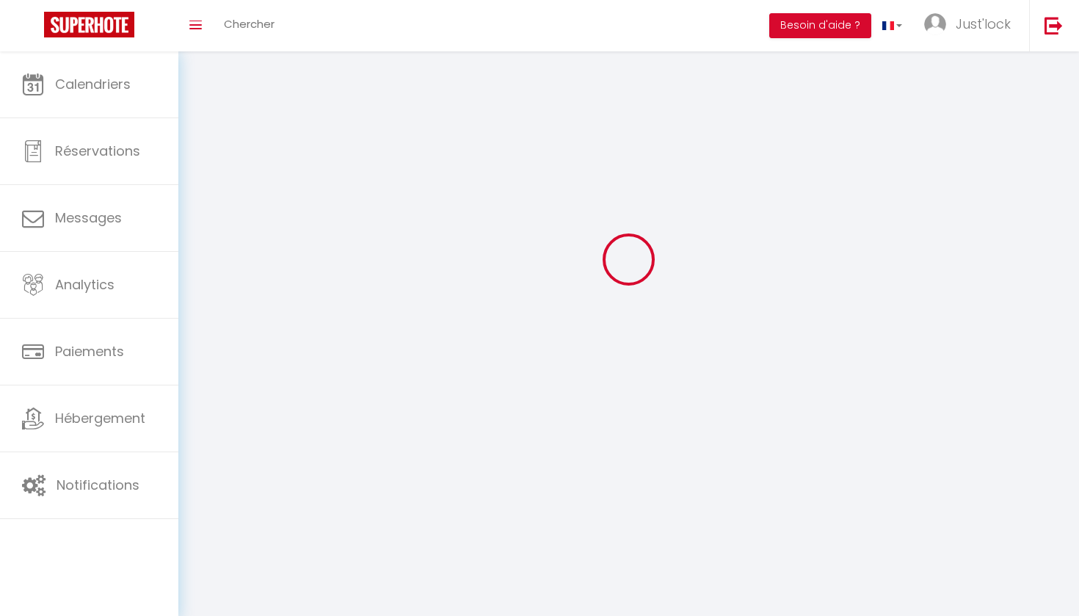
type input "Just'lock"
type input "Conciergerie"
type input "0760743200"
type input "[STREET_ADDRESS]"
type input "45160"
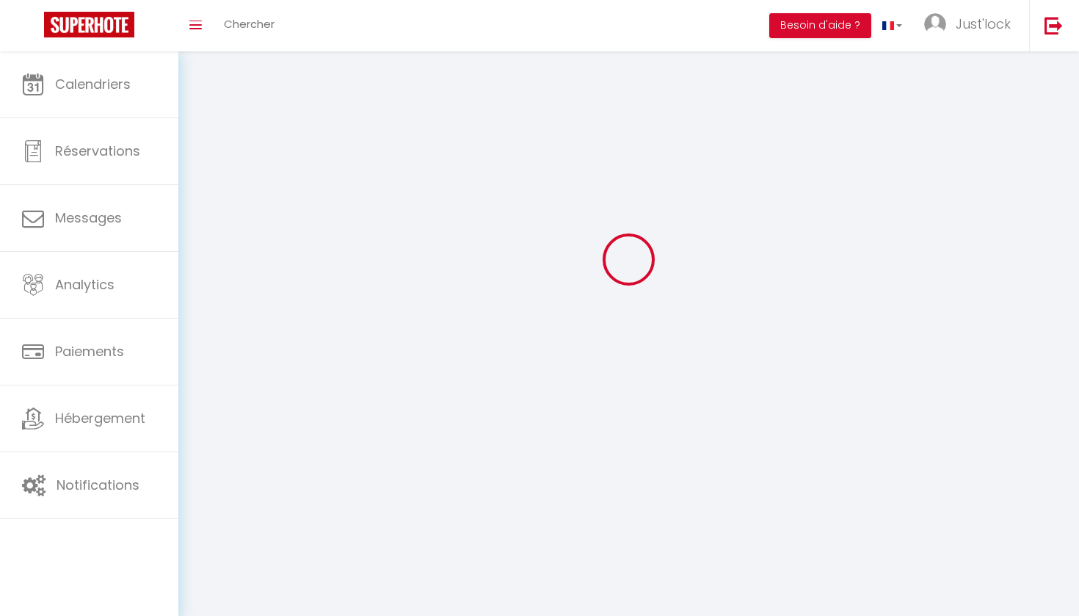
type input "SAINT HILAIRE SAINT MESMIN"
type input "XSQcm0pUgeq8Zjrlw5u1sTdDG"
type input "SPghkob7SNQ9c1LJ8LQntre9y"
type input "[URL][DOMAIN_NAME]"
select select "1"
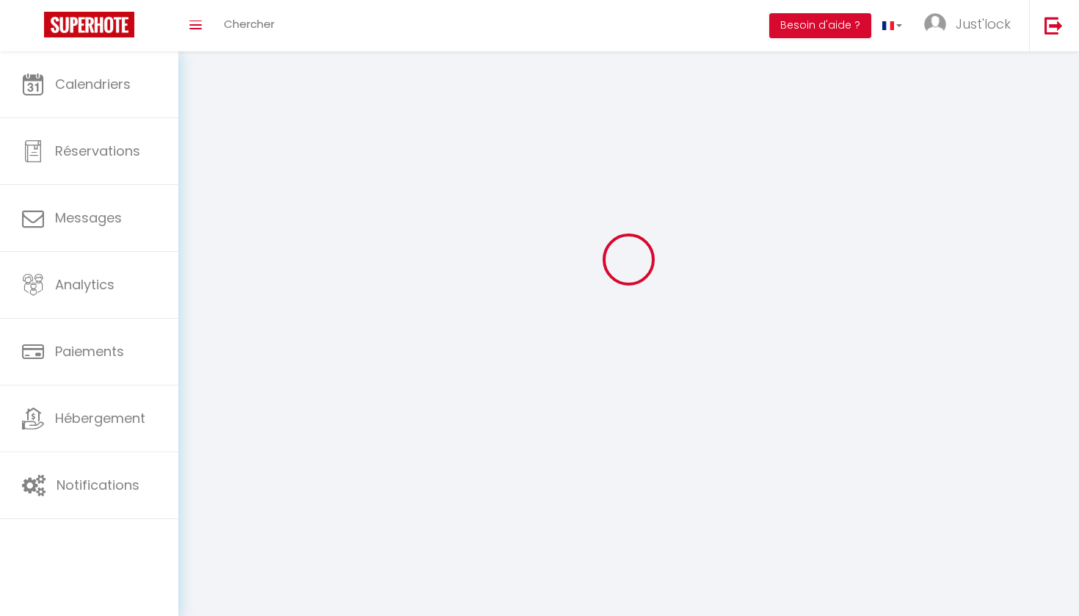
select select "28"
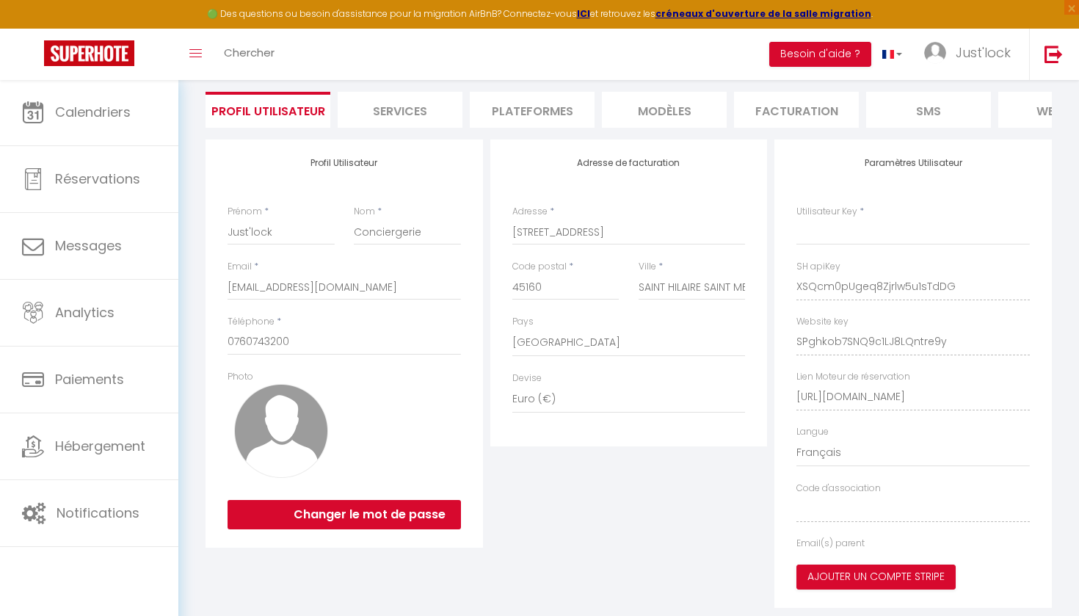
type input "XSQcm0pUgeq8Zjrlw5u1sTdDG"
type input "SPghkob7SNQ9c1LJ8LQntre9y"
type input "[URL][DOMAIN_NAME]"
select select "fr"
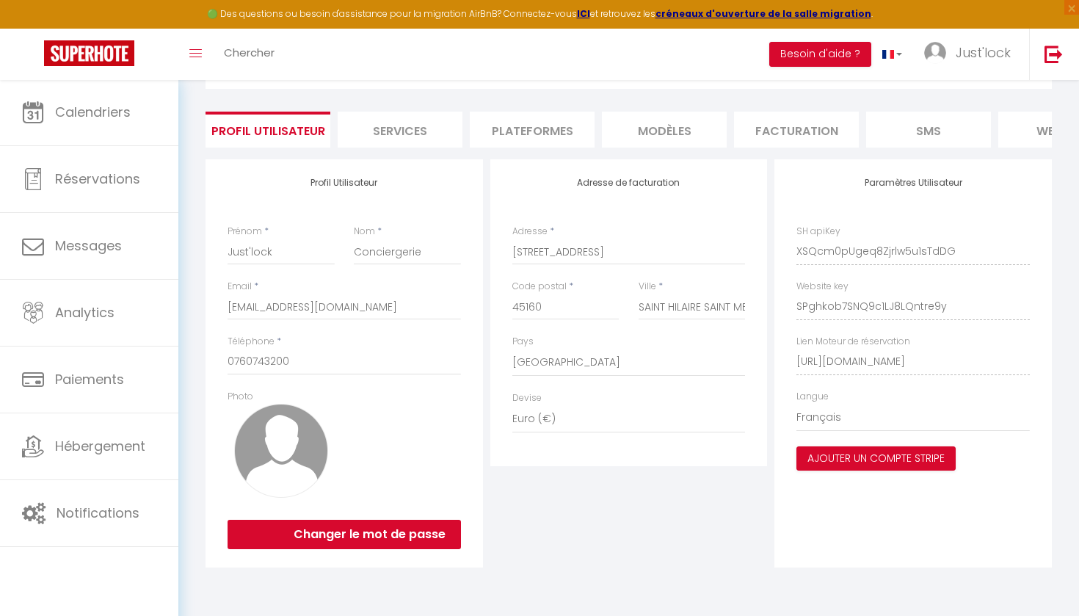
scroll to position [81, 0]
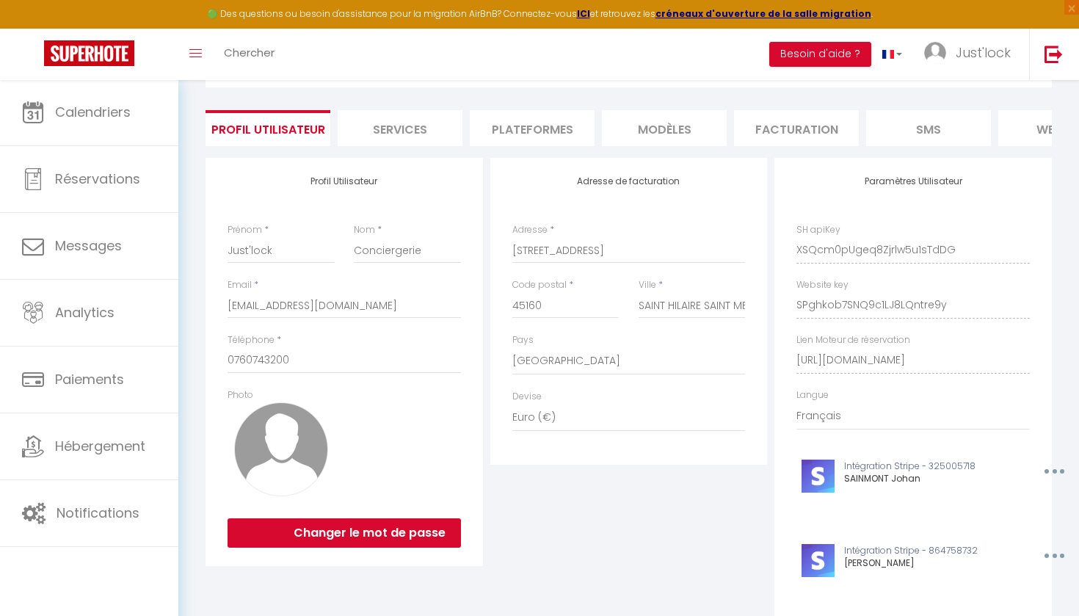
click at [545, 133] on li "Plateformes" at bounding box center [532, 128] width 125 height 36
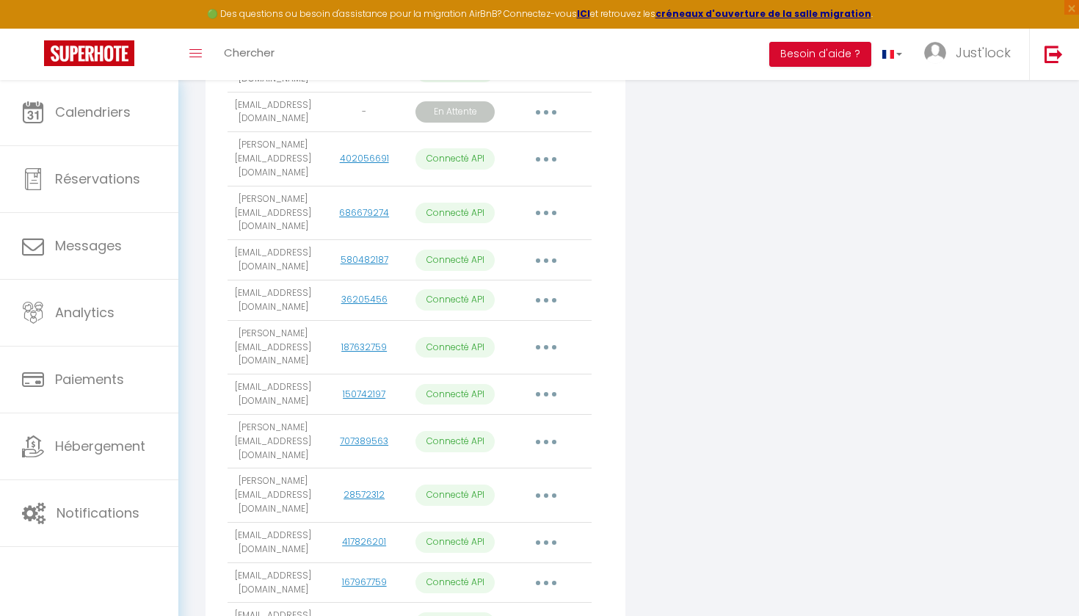
scroll to position [779, 0]
click at [545, 335] on button "button" at bounding box center [546, 346] width 41 height 23
click at [539, 369] on link "Importer les appartements" at bounding box center [481, 381] width 162 height 25
